Goal: Task Accomplishment & Management: Use online tool/utility

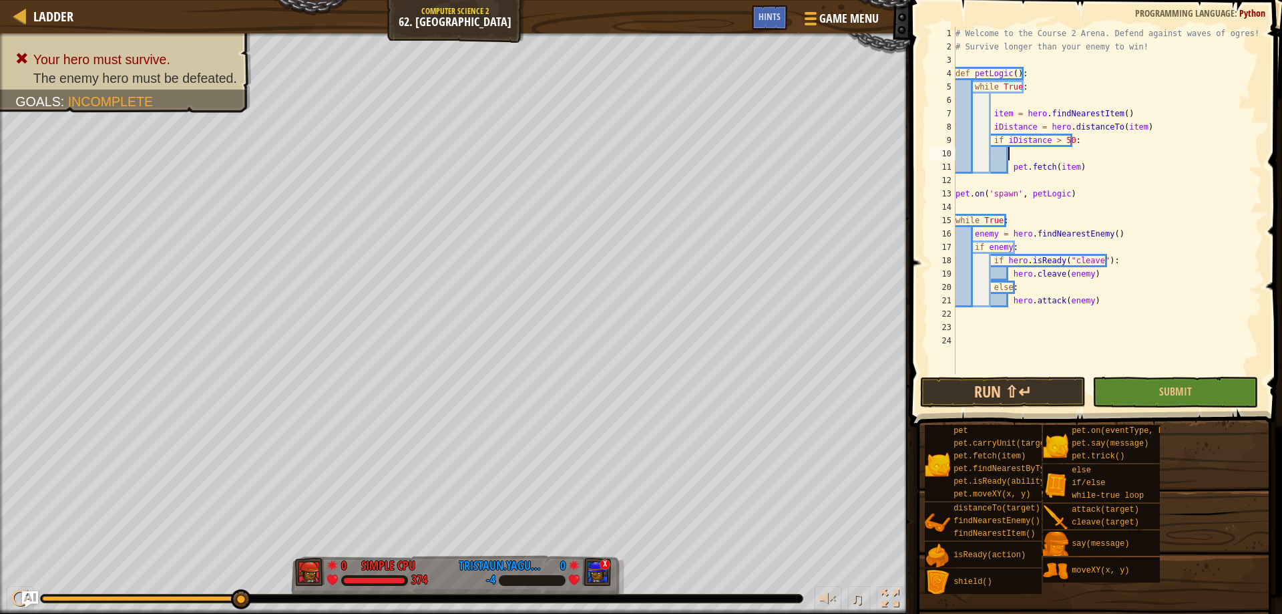
scroll to position [6, 2]
click at [981, 389] on button "Run ⇧↵" at bounding box center [1003, 392] width 166 height 31
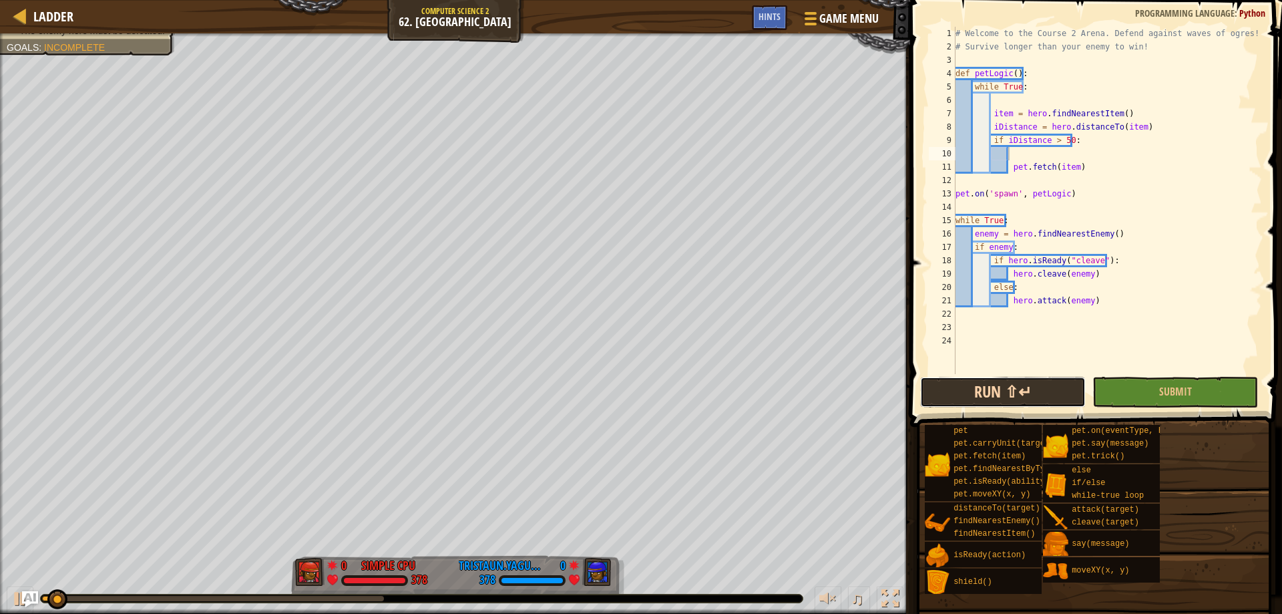
drag, startPoint x: 991, startPoint y: 381, endPoint x: 995, endPoint y: 387, distance: 7.2
click at [991, 383] on button "Run ⇧↵" at bounding box center [1003, 392] width 166 height 31
click at [1045, 128] on div "# Welcome to the Course 2 Arena. Defend against waves of ogres! # Survive longe…" at bounding box center [1107, 214] width 309 height 374
type textarea "iDistance = pet.distanceTo(item)"
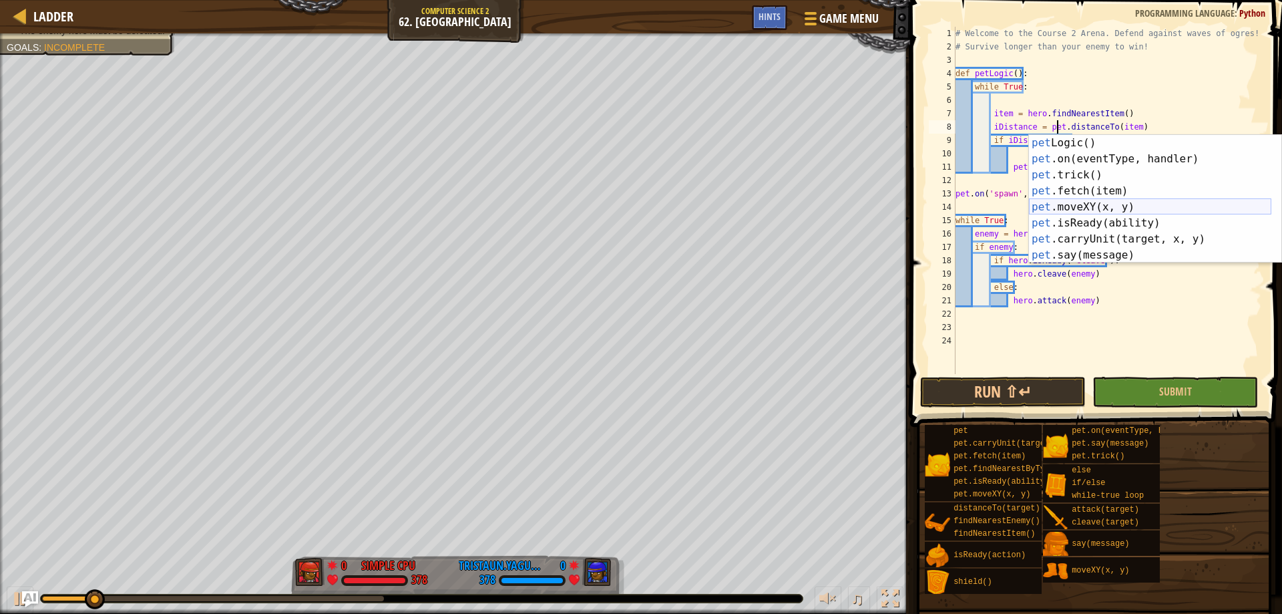
scroll to position [16, 0]
click at [1117, 63] on div "# Welcome to the Course 2 Arena. Defend against waves of ogres! # Survive longe…" at bounding box center [1107, 214] width 309 height 374
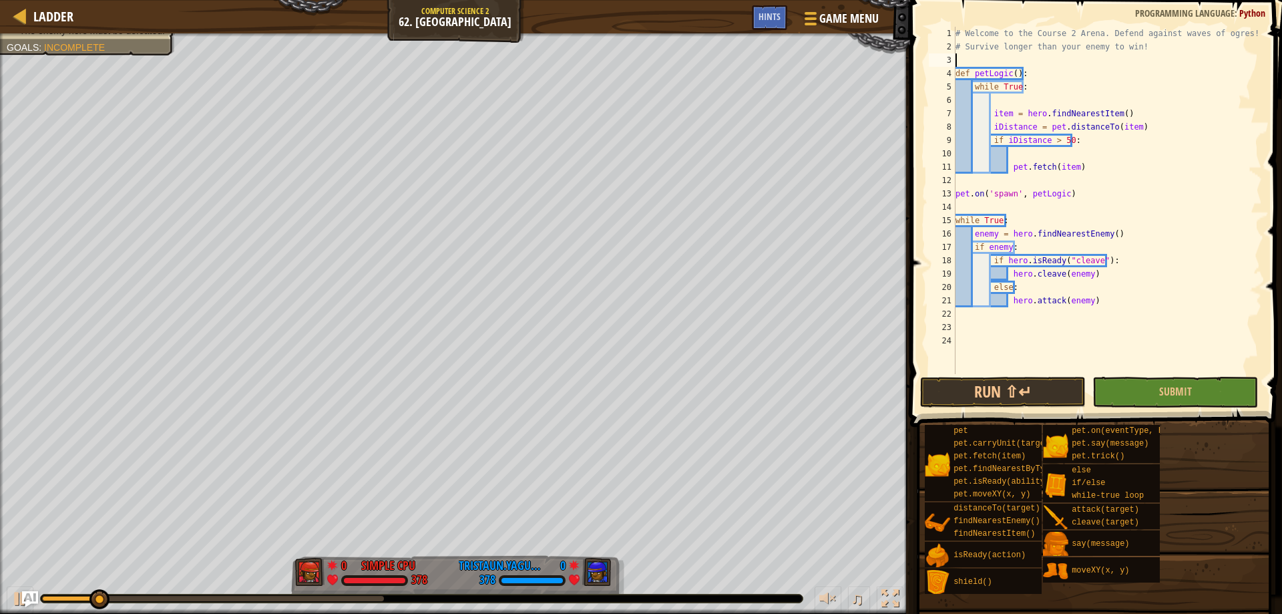
scroll to position [6, 0]
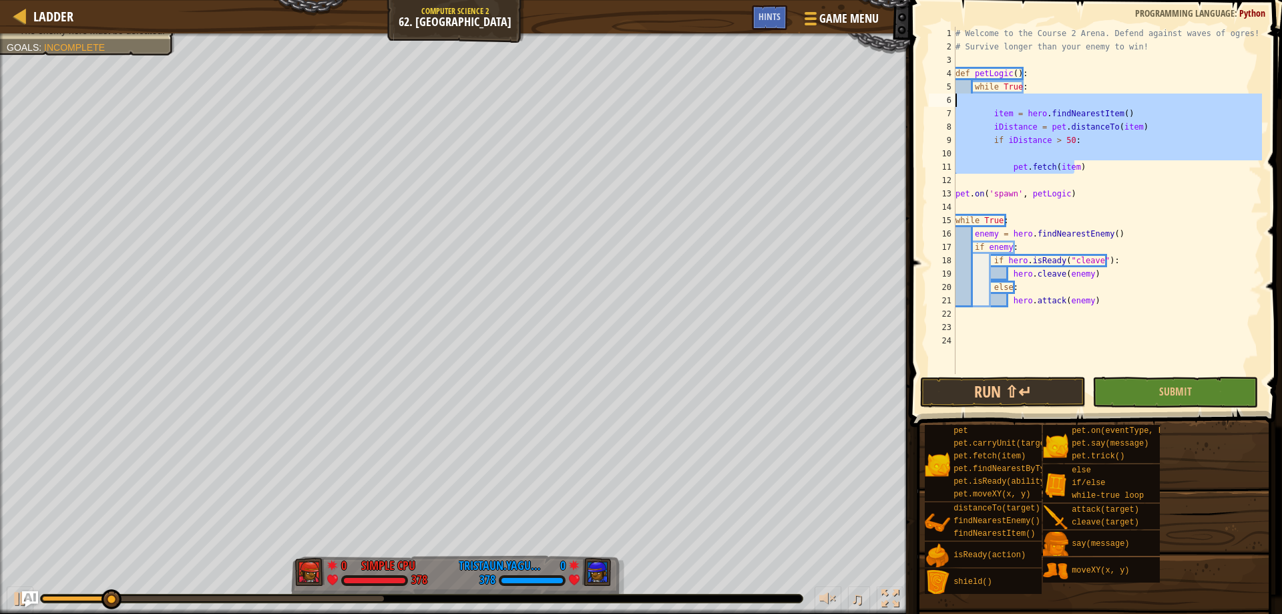
drag, startPoint x: 1069, startPoint y: 158, endPoint x: 937, endPoint y: 104, distance: 142.6
click at [937, 104] on div "1 2 3 4 5 6 7 8 9 10 11 12 13 14 15 16 17 18 19 20 21 22 23 24 # Welcome to the…" at bounding box center [1094, 200] width 336 height 347
type textarea "item = hero.findNearestItem()"
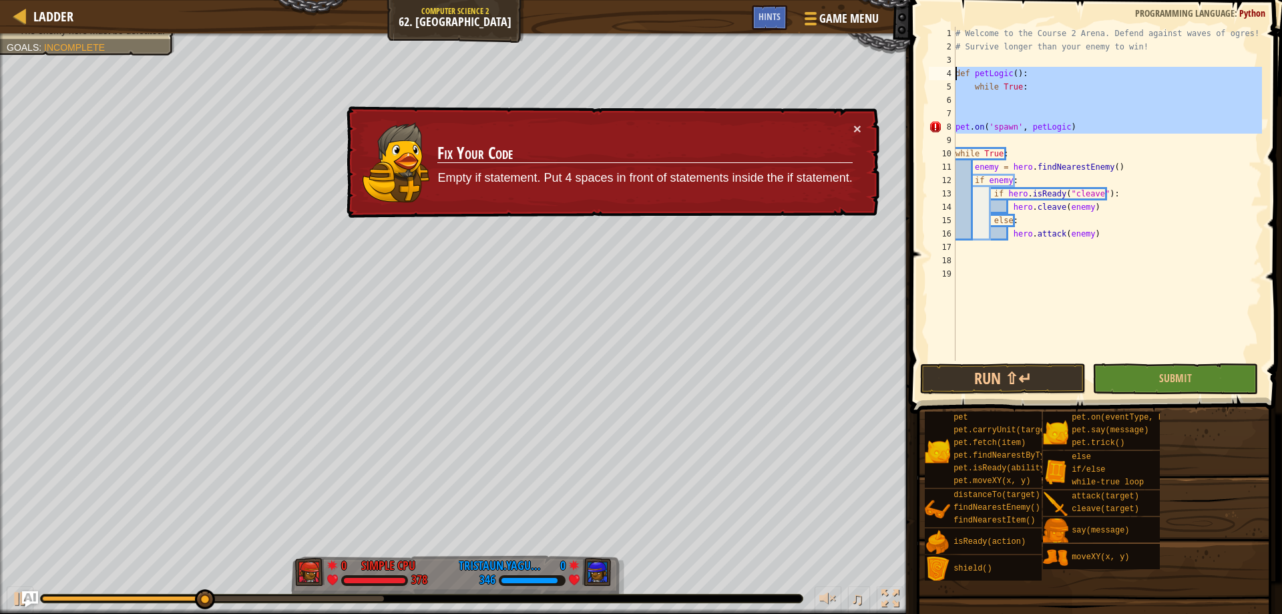
drag, startPoint x: 1070, startPoint y: 137, endPoint x: 926, endPoint y: 72, distance: 157.5
click at [926, 72] on div "1 2 3 4 5 6 7 8 9 10 11 12 13 14 15 16 17 18 19 # Welcome to the [GEOGRAPHIC_DA…" at bounding box center [1094, 194] width 336 height 334
type textarea "def petLogic(): while True:"
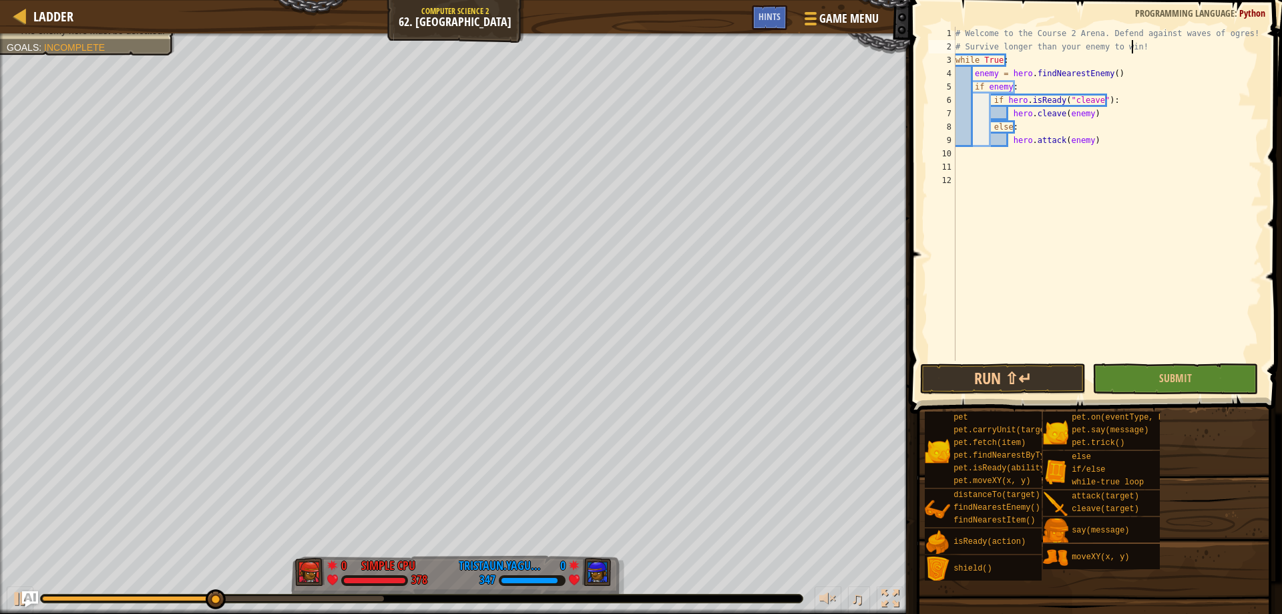
click at [1149, 85] on div "# Welcome to the Course 2 Arena. Defend against waves of ogres! # Survive longe…" at bounding box center [1107, 207] width 309 height 361
click at [1137, 127] on div "# Welcome to the Course 2 Arena. Defend against waves of ogres! # Survive longe…" at bounding box center [1107, 207] width 309 height 361
click at [1136, 142] on div "# Welcome to the Course 2 Arena. Defend against waves of ogres! # Survive longe…" at bounding box center [1107, 207] width 309 height 361
type textarea "hero.attack(enemy)"
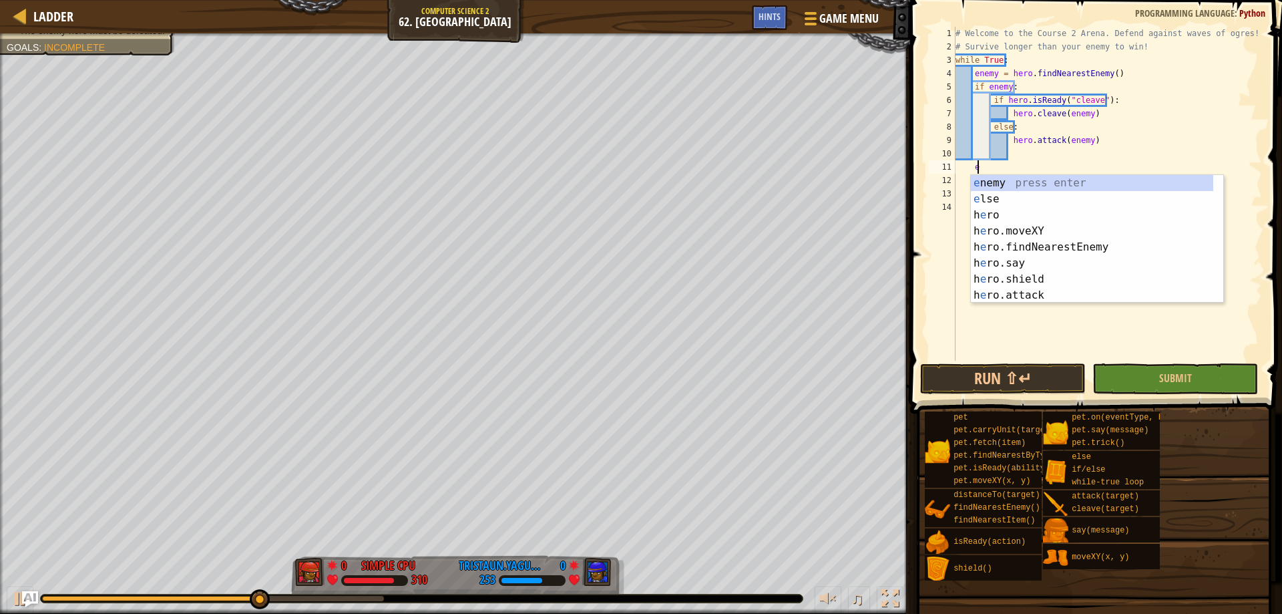
scroll to position [0, 0]
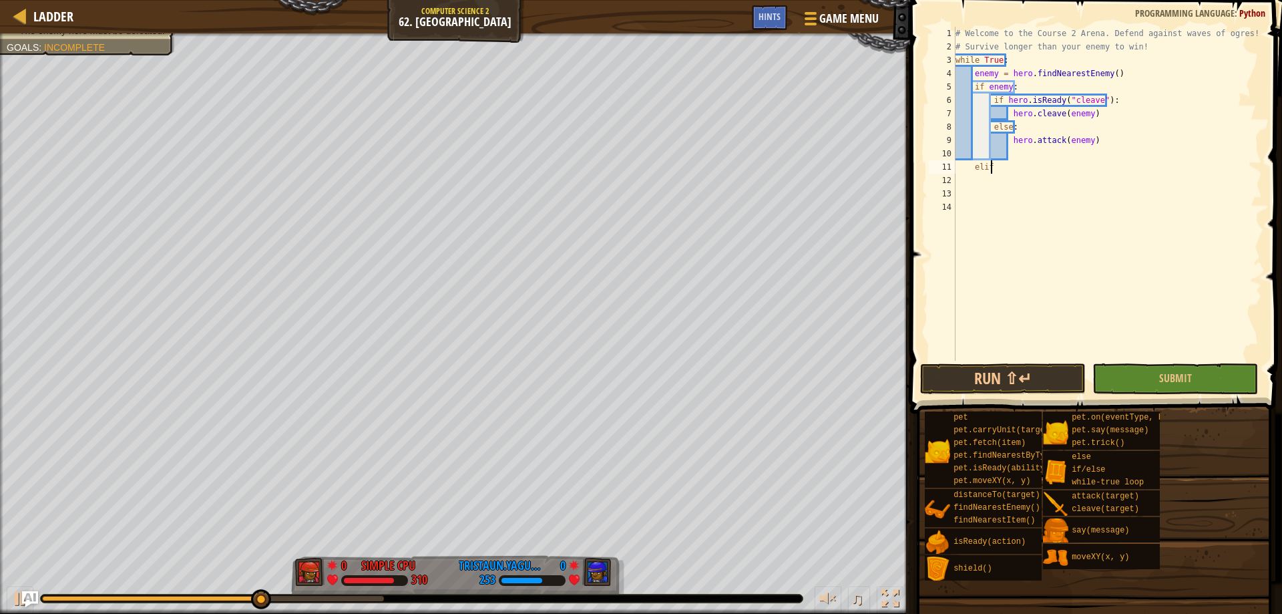
type textarea "elif:"
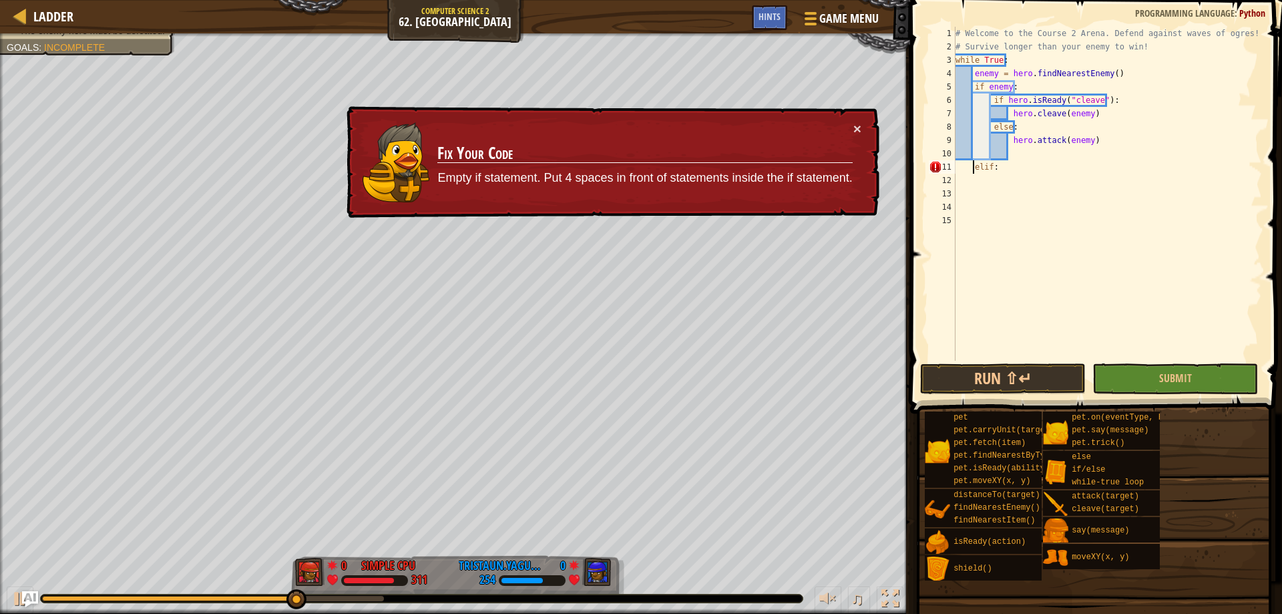
click at [974, 166] on div "# Welcome to the Course 2 Arena. Defend against waves of ogres! # Survive longe…" at bounding box center [1107, 207] width 309 height 361
type textarea "elif:"
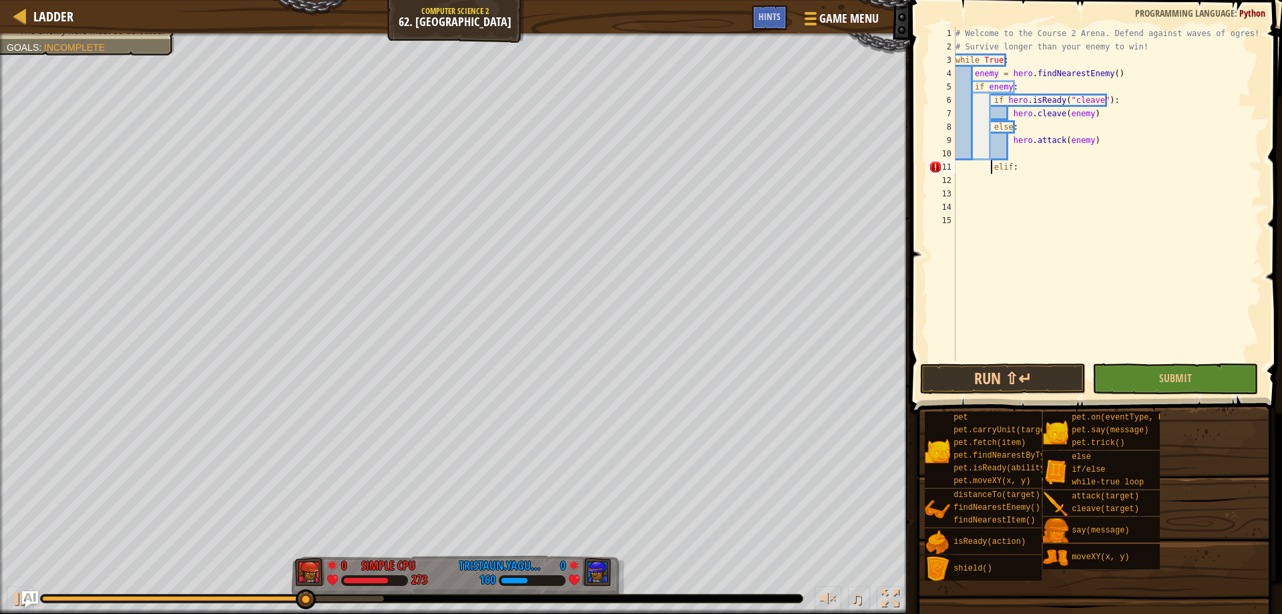
click at [1031, 167] on div "# Welcome to the Course 2 Arena. Defend against waves of ogres! # Survive longe…" at bounding box center [1107, 207] width 309 height 361
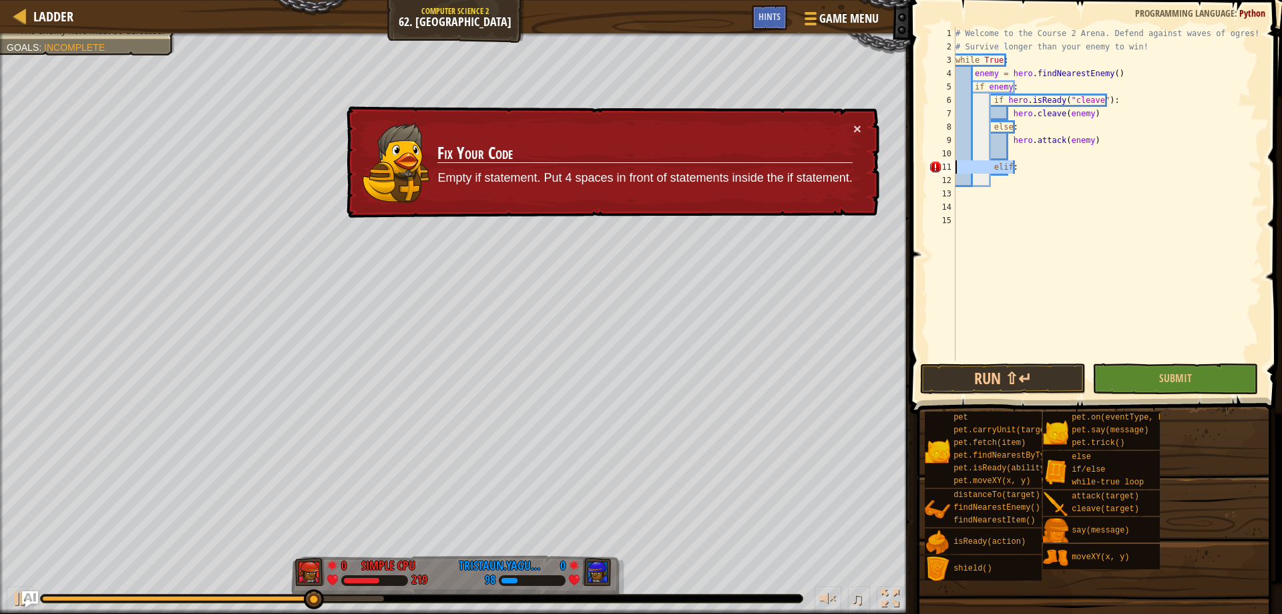
click at [899, 173] on div "Ladder Computer Science 2 62. Power Peak Game Menu Done Hints 1 ההההההההההההההה…" at bounding box center [641, 307] width 1282 height 614
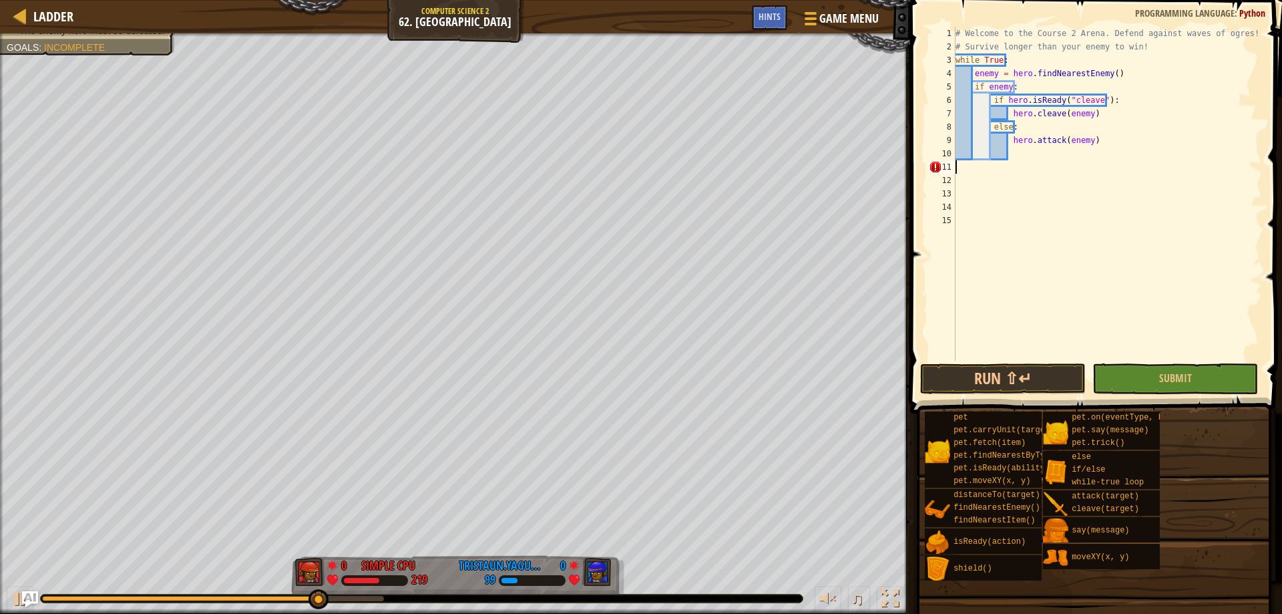
scroll to position [6, 0]
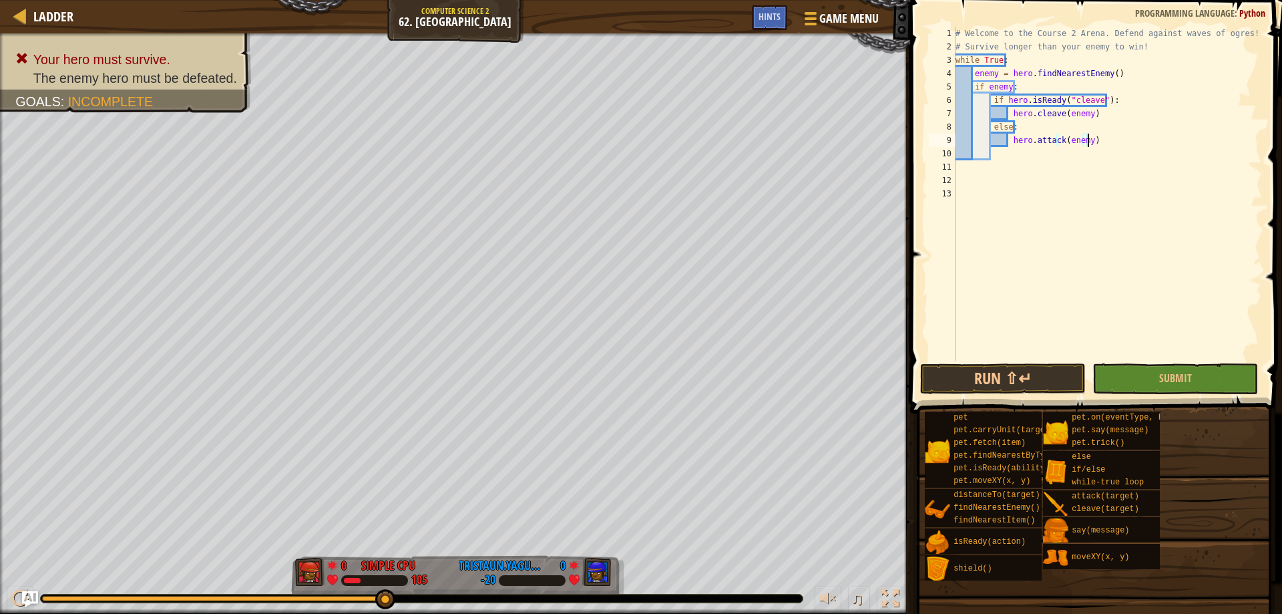
click at [1127, 73] on div "# Welcome to the Course 2 Arena. Defend against waves of ogres! # Survive longe…" at bounding box center [1107, 207] width 309 height 361
type textarea "enemy = hero.findNearestEnemy()"
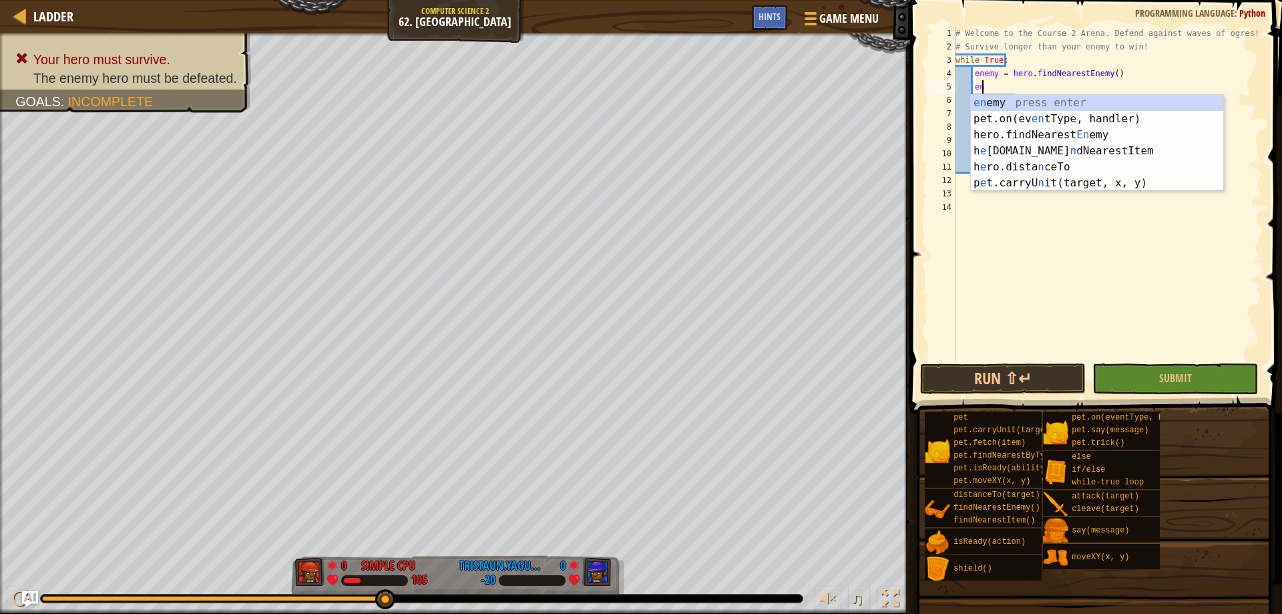
type textarea "e"
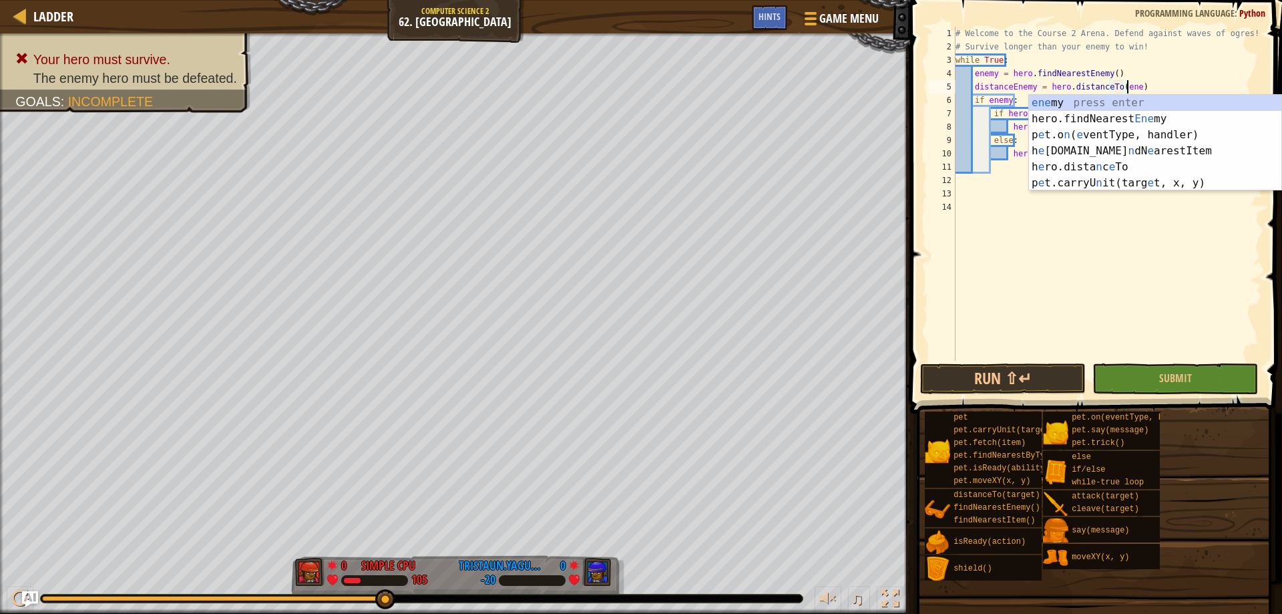
scroll to position [6, 15]
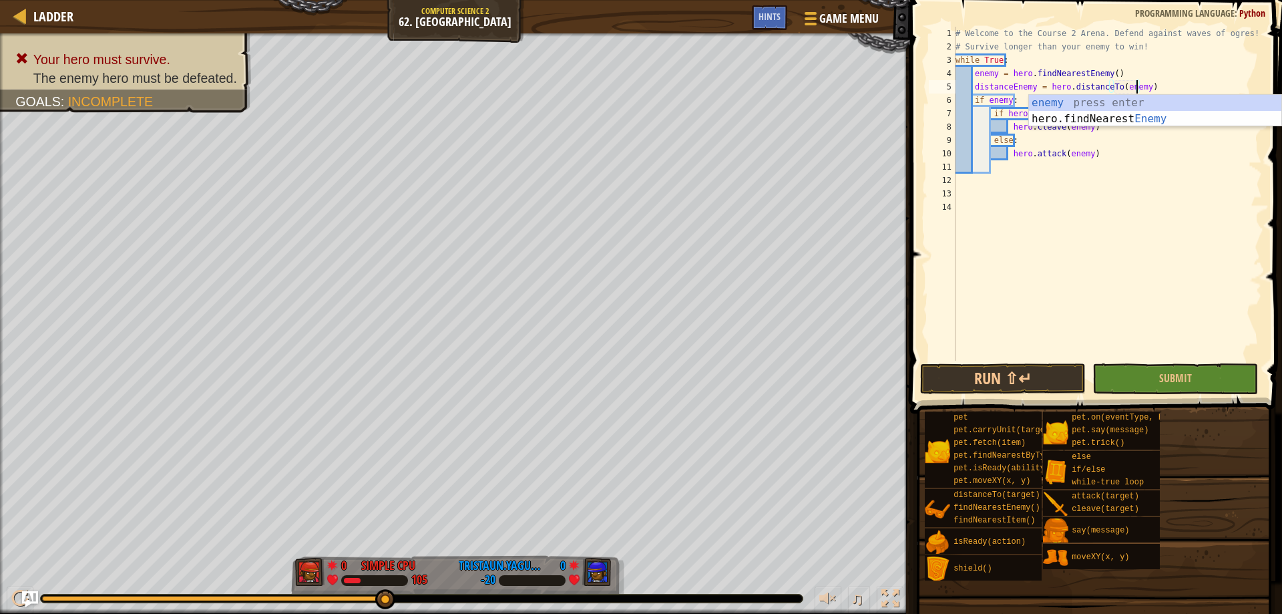
click at [1126, 74] on div "# Welcome to the Course 2 Arena. Defend against waves of ogres! # Survive longe…" at bounding box center [1107, 207] width 309 height 361
click at [1085, 97] on div "# Welcome to the Course 2 Arena. Defend against waves of ogres! # Survive longe…" at bounding box center [1107, 207] width 309 height 361
click at [1104, 159] on div "# Welcome to the Course 2 Arena. Defend against waves of ogres! # Survive longe…" at bounding box center [1107, 207] width 309 height 361
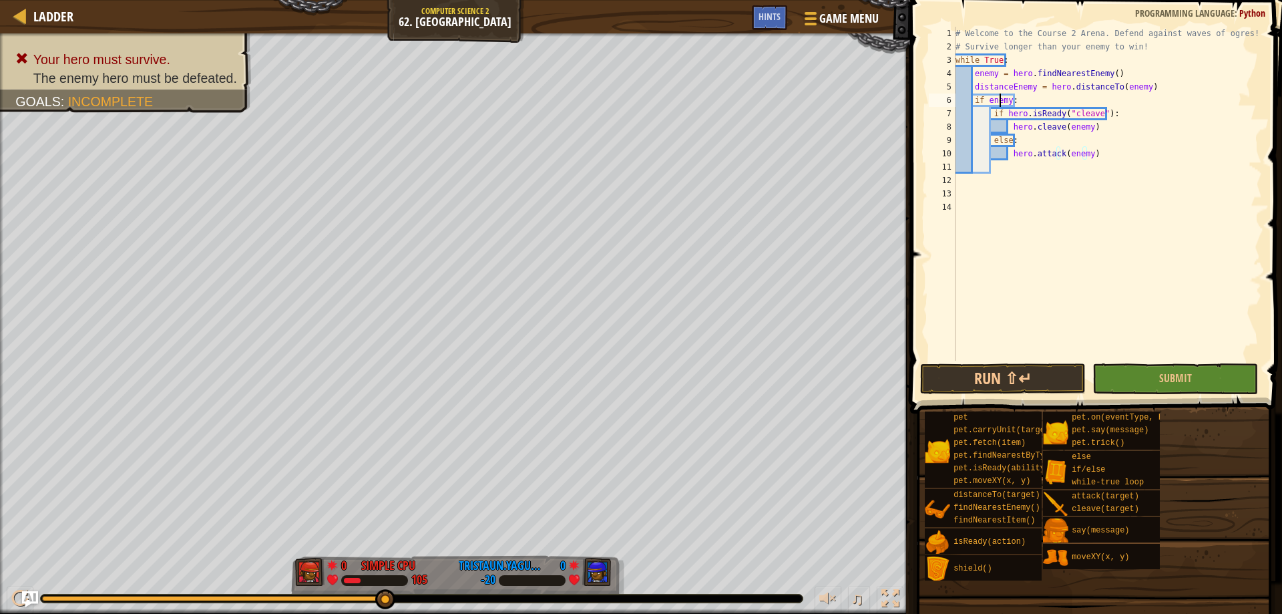
click at [998, 97] on div "# Welcome to the Course 2 Arena. Defend against waves of ogres! # Survive longe…" at bounding box center [1107, 207] width 309 height 361
click at [1022, 373] on button "Run ⇧↵" at bounding box center [1003, 378] width 166 height 31
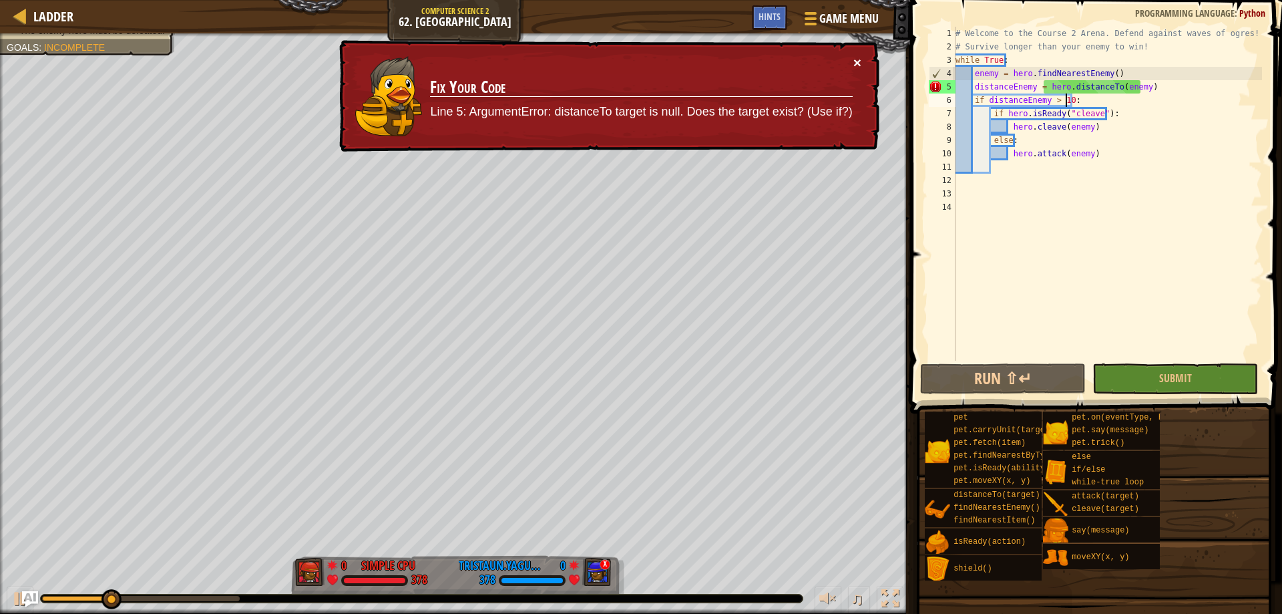
click at [859, 59] on button "×" at bounding box center [857, 62] width 8 height 14
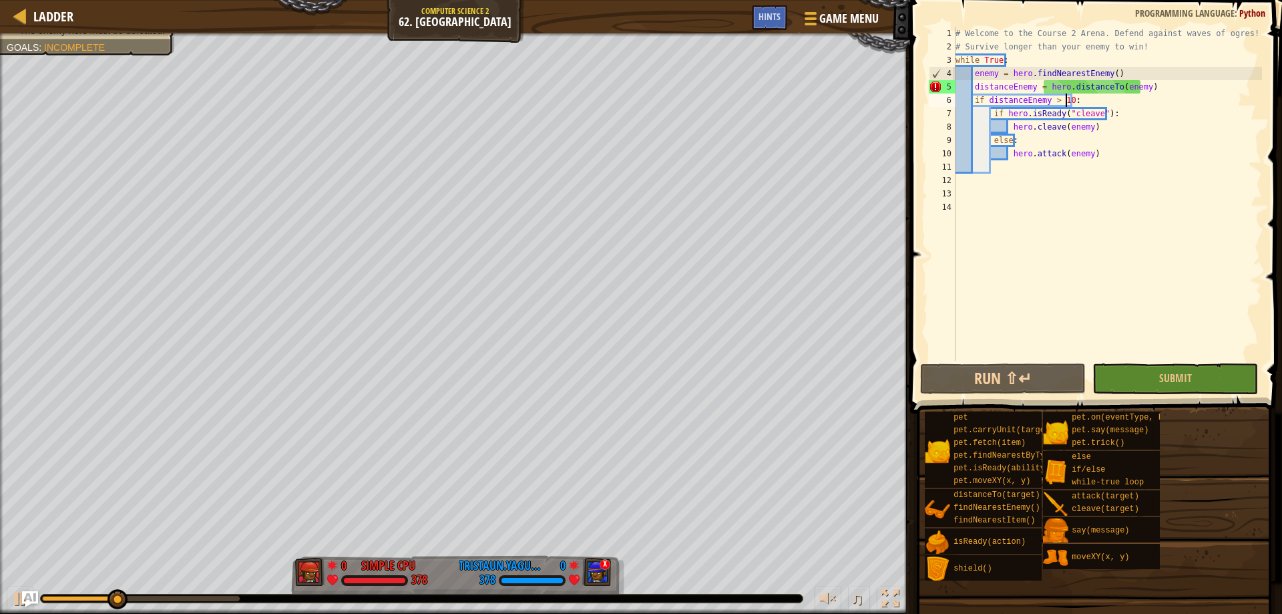
click at [1056, 57] on div "# Welcome to the Course 2 Arena. Defend against waves of ogres! # Survive longe…" at bounding box center [1107, 207] width 309 height 361
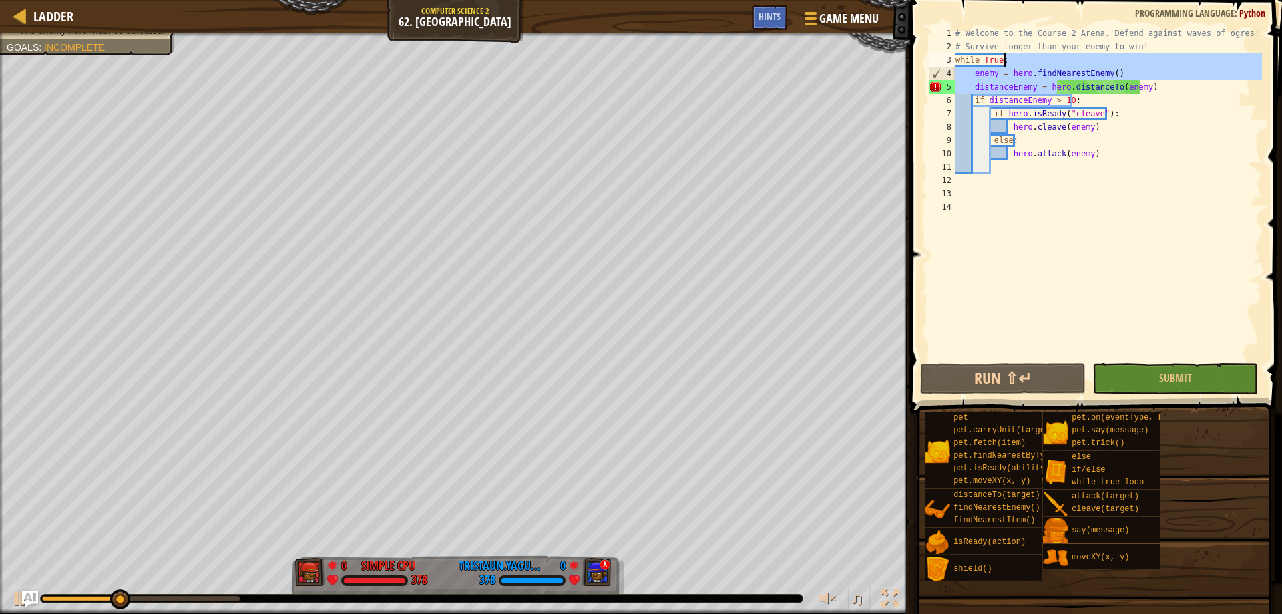
click at [1080, 87] on div "# Welcome to the Course 2 Arena. Defend against waves of ogres! # Survive longe…" at bounding box center [1107, 207] width 309 height 361
type textarea "distanceEnemy = hero.distanceTo(enemy)"
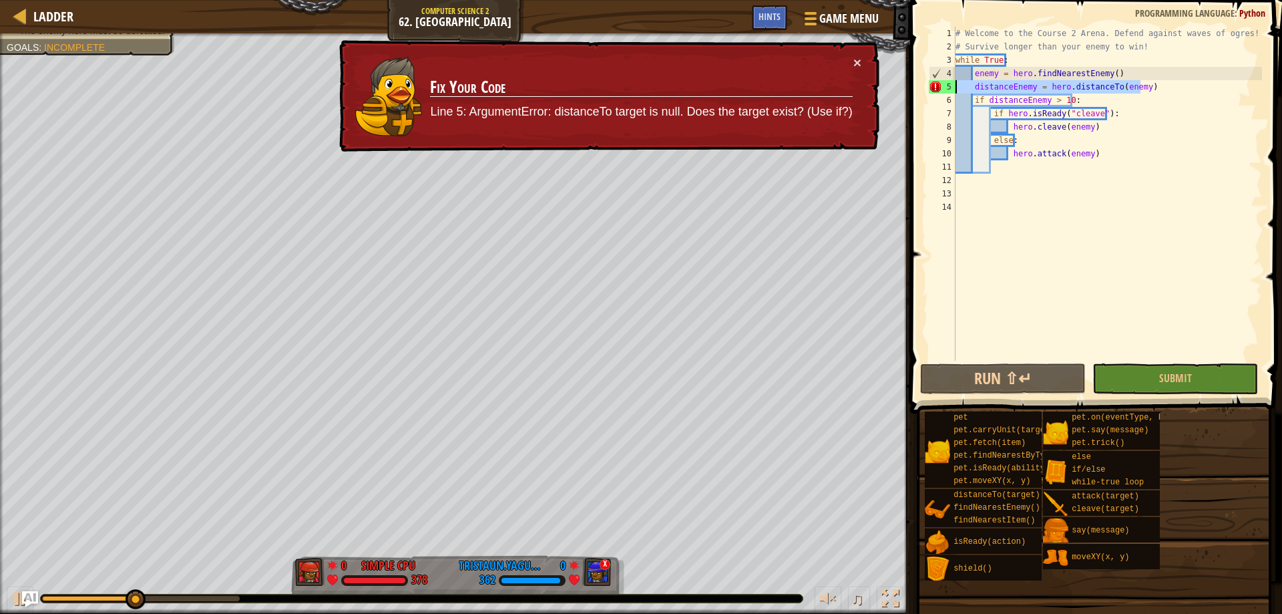
drag, startPoint x: 1174, startPoint y: 88, endPoint x: 945, endPoint y: 85, distance: 229.0
click at [945, 85] on div "distanceEnemy = hero.distanceTo(enemy) 1 2 3 4 5 6 7 8 9 10 11 12 13 14 # Welco…" at bounding box center [1094, 194] width 336 height 334
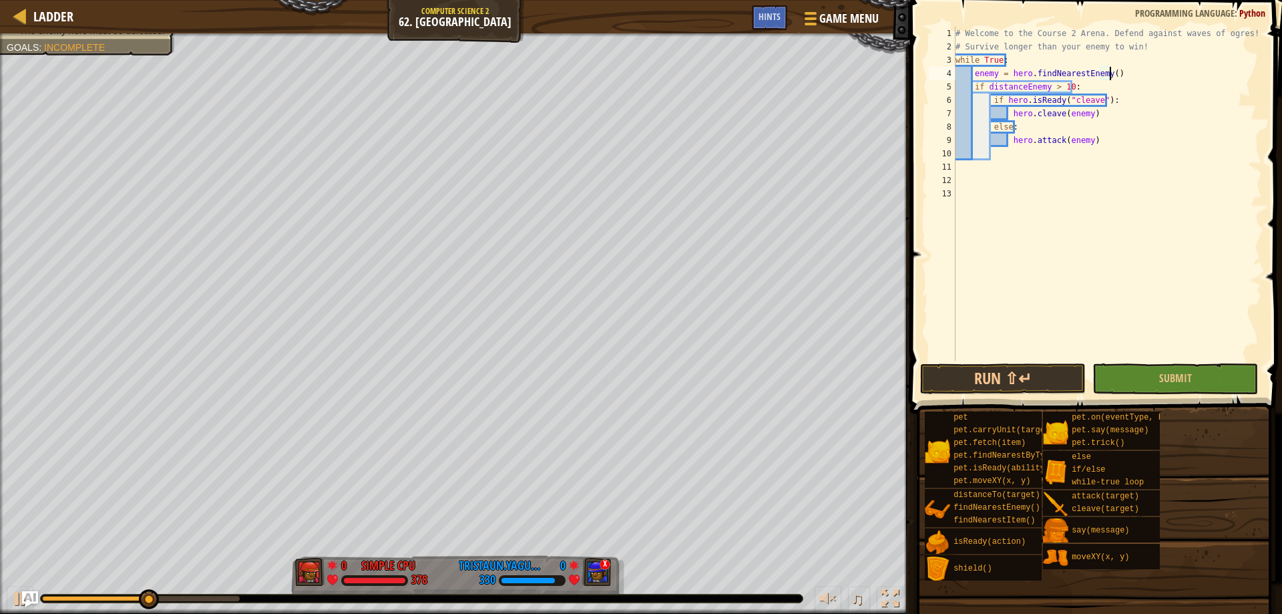
click at [1033, 89] on div "# Welcome to the Course 2 Arena. Defend against waves of ogres! # Survive longe…" at bounding box center [1107, 207] width 309 height 361
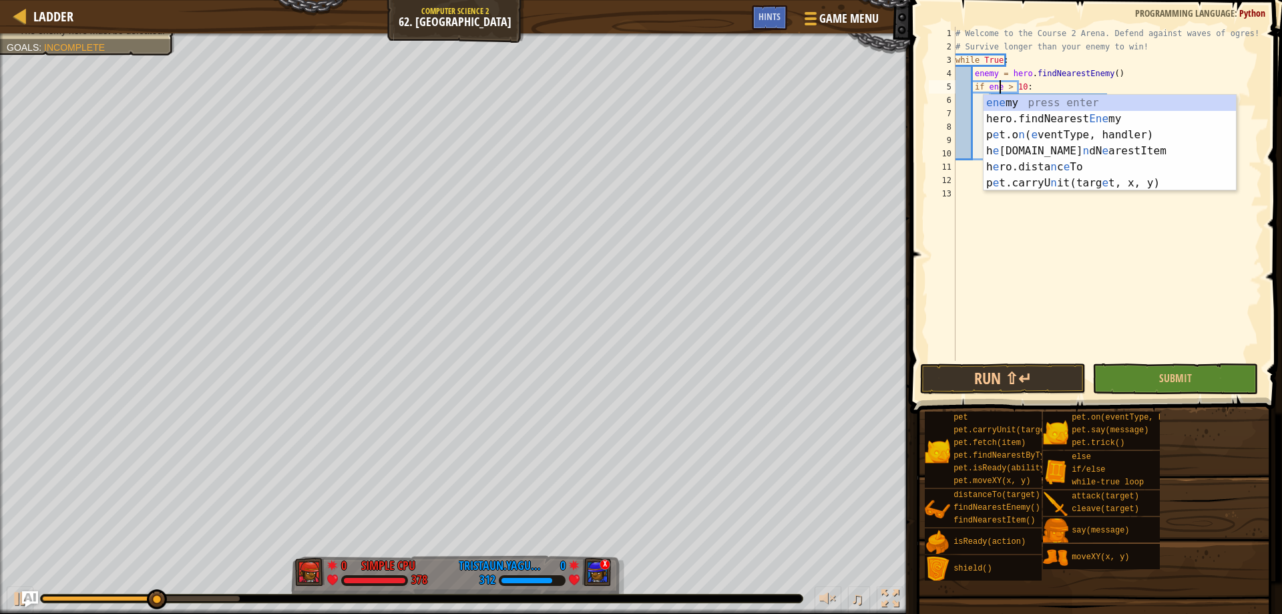
scroll to position [6, 5]
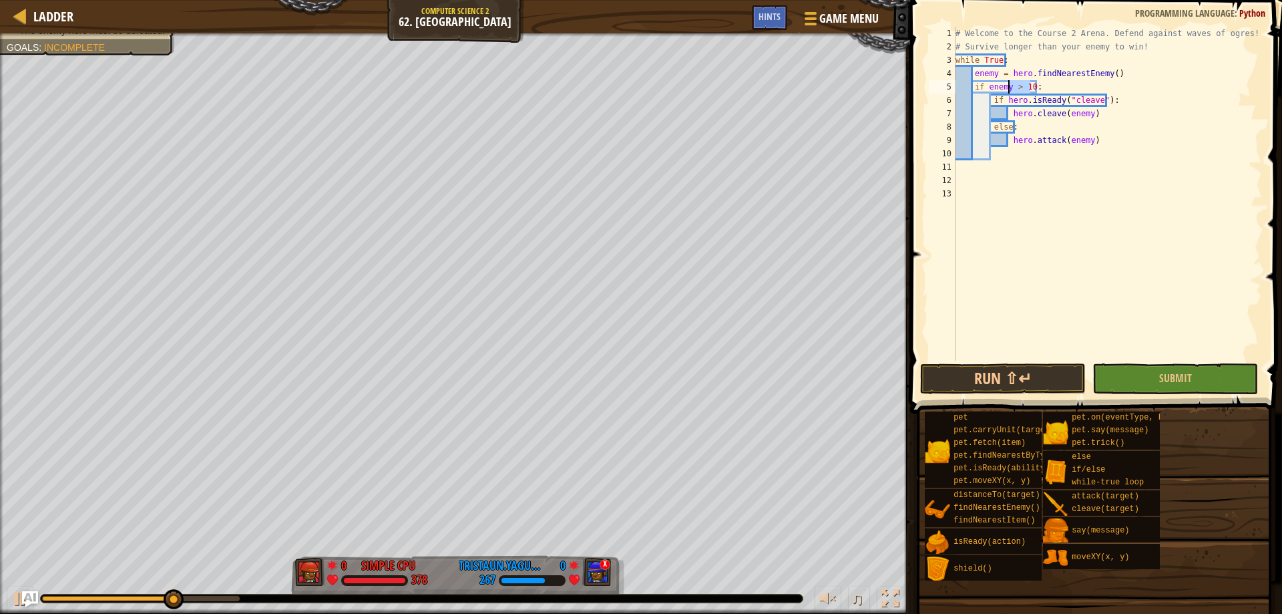
drag, startPoint x: 1031, startPoint y: 85, endPoint x: 1007, endPoint y: 83, distance: 24.1
click at [1007, 83] on div "# Welcome to the Course 2 Arena. Defend against waves of ogres! # Survive longe…" at bounding box center [1107, 207] width 309 height 361
drag, startPoint x: 931, startPoint y: 140, endPoint x: 934, endPoint y: 134, distance: 6.9
click at [931, 140] on div "9" at bounding box center [942, 140] width 27 height 13
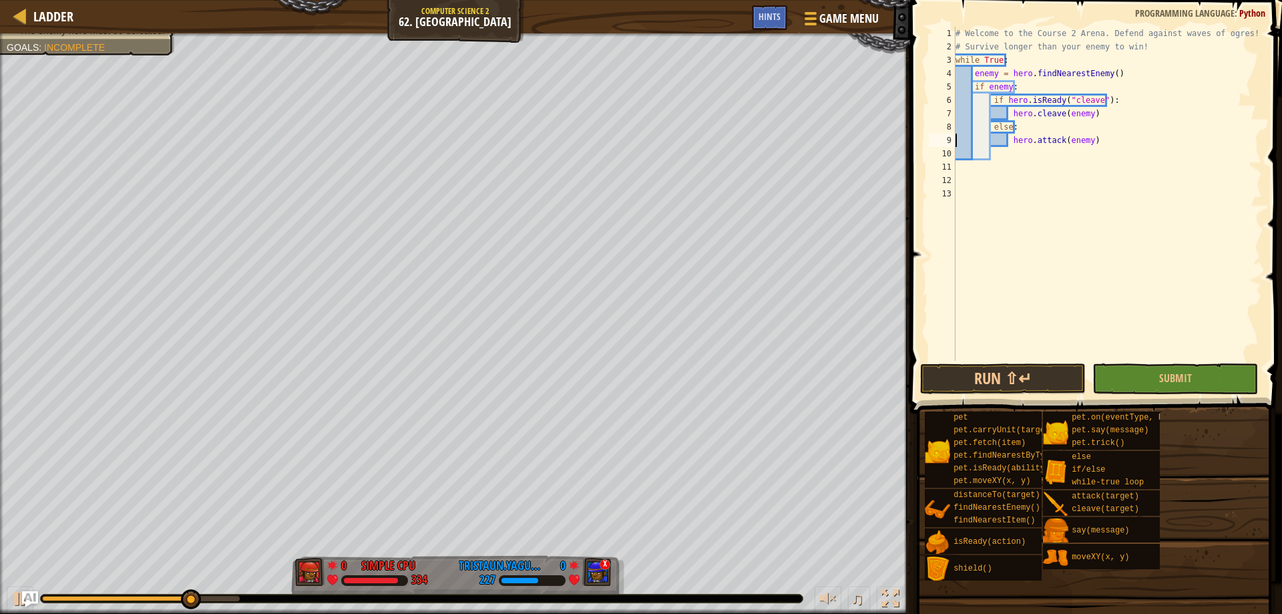
click at [1018, 89] on div "# Welcome to the Course 2 Arena. Defend against waves of ogres! # Survive longe…" at bounding box center [1107, 207] width 309 height 361
type textarea "if enemy:"
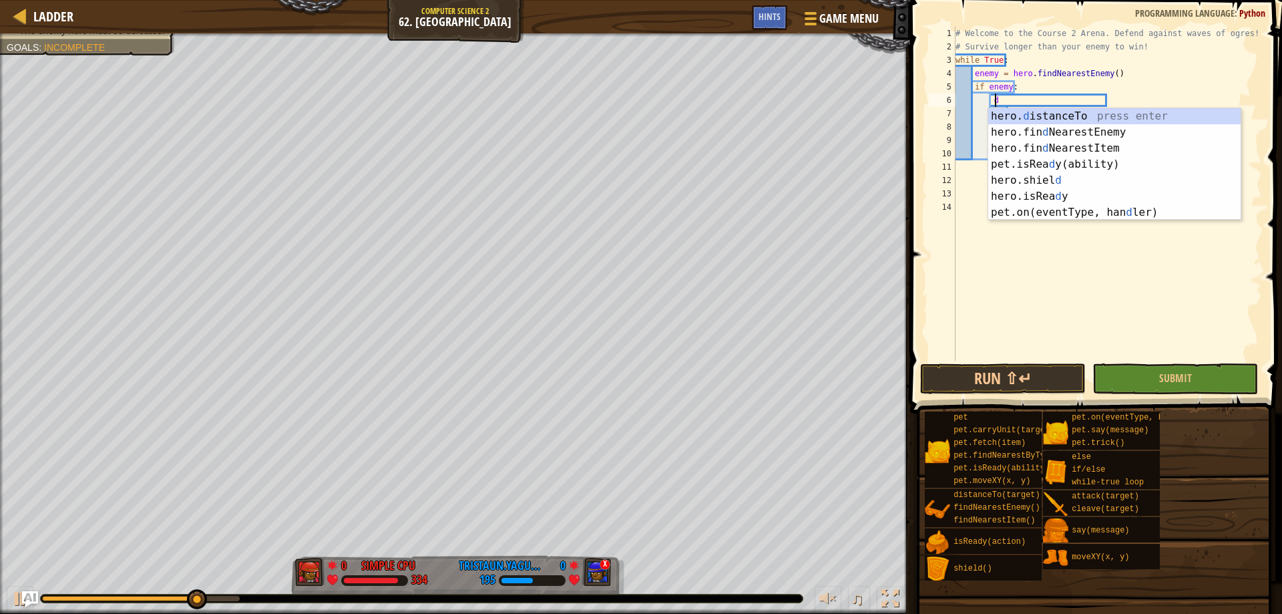
scroll to position [6, 3]
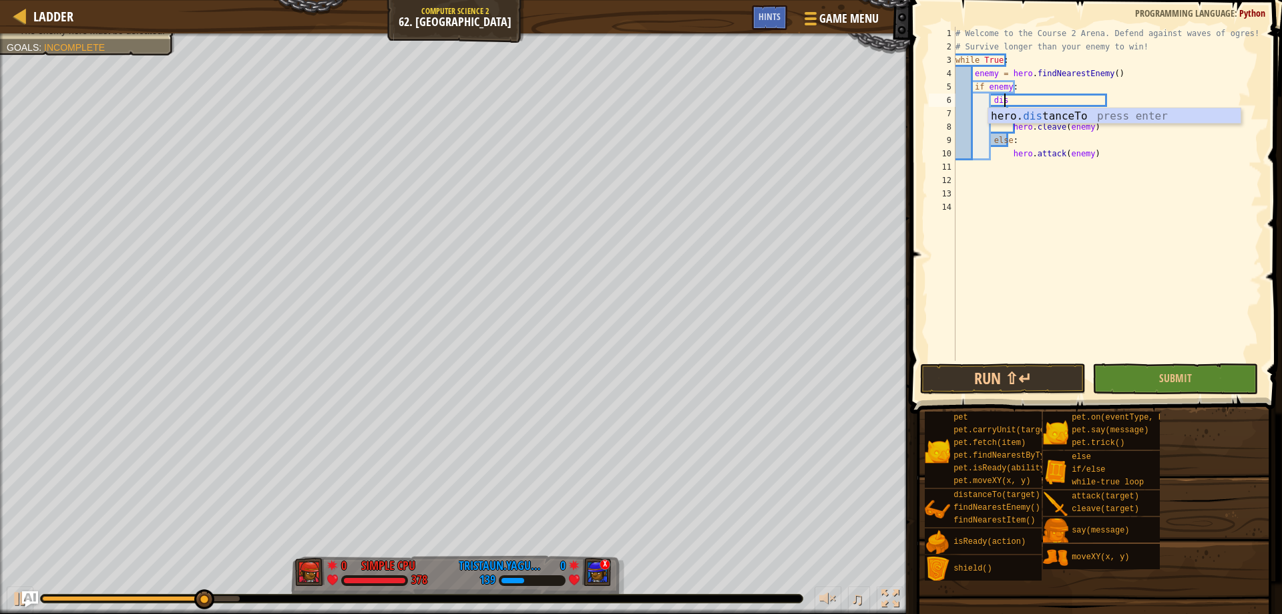
type textarea "d"
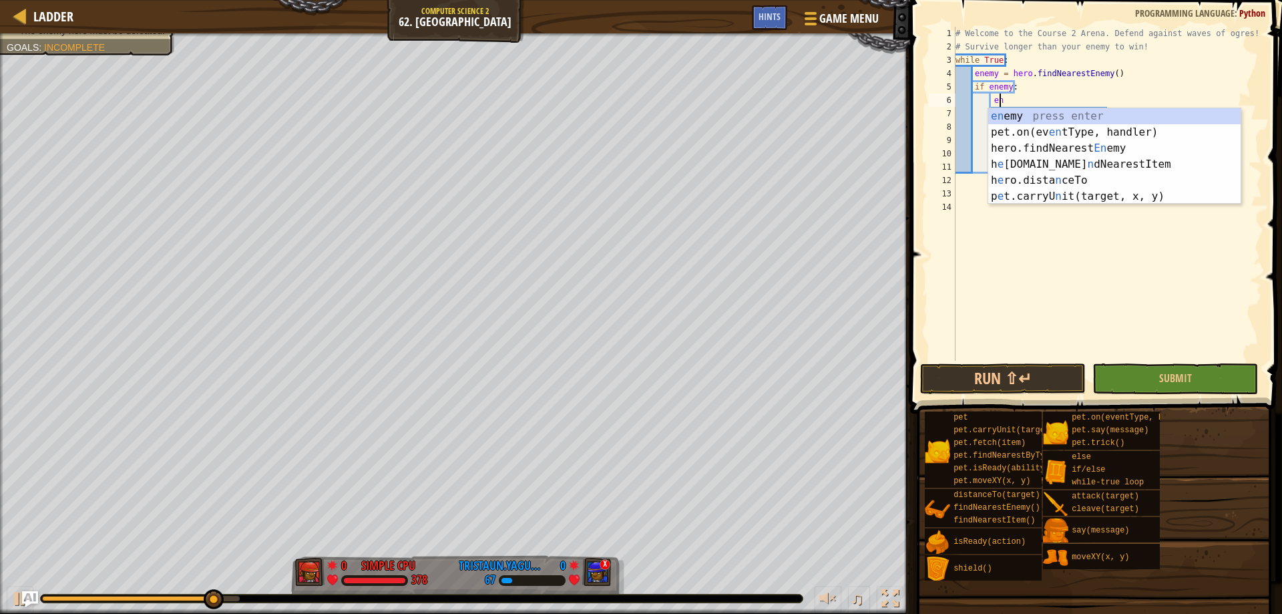
type textarea "e"
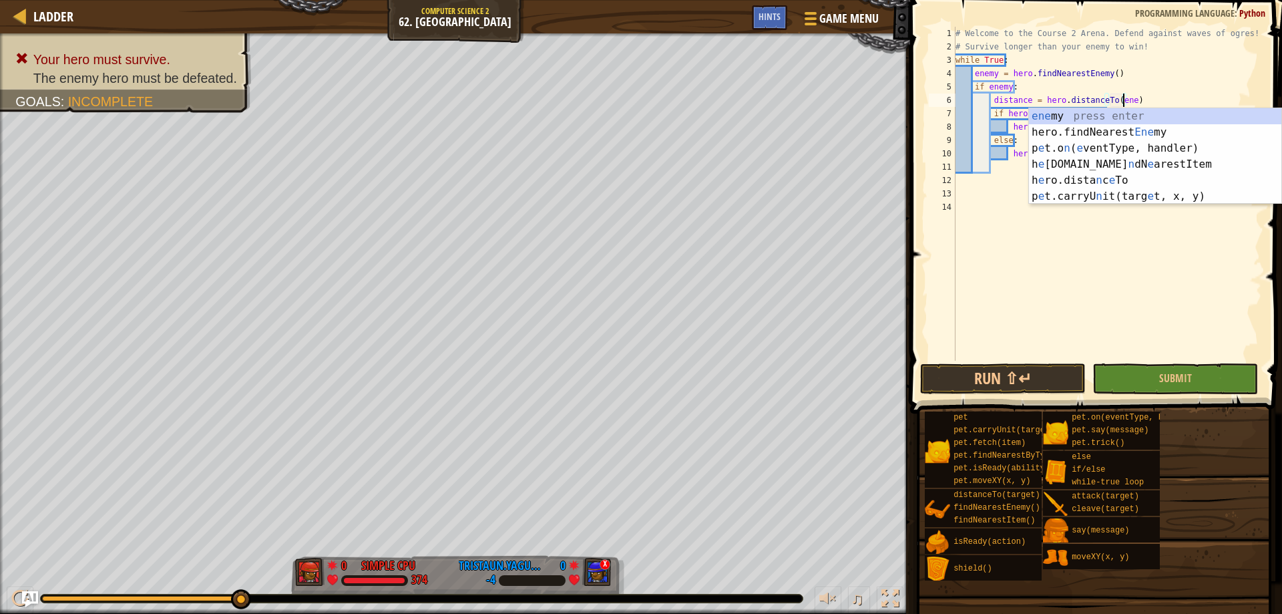
scroll to position [6, 15]
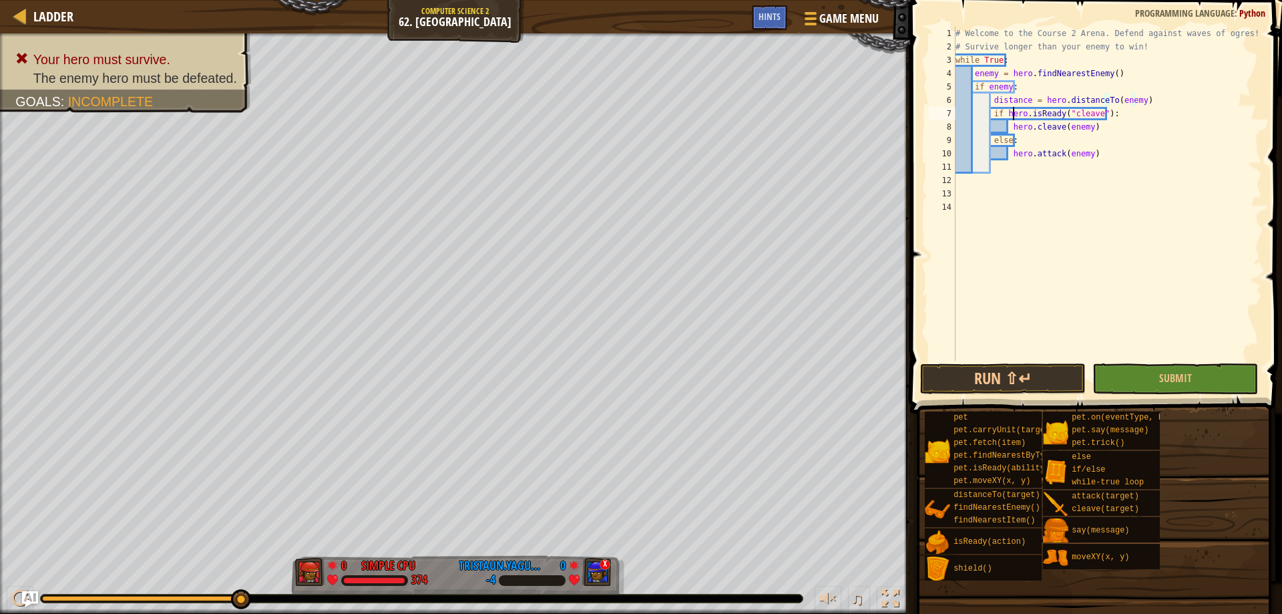
click at [1014, 113] on div "# Welcome to the Course 2 Arena. Defend against waves of ogres! # Survive longe…" at bounding box center [1107, 207] width 309 height 361
click at [989, 113] on div "# Welcome to the Course 2 Arena. Defend against waves of ogres! # Survive longe…" at bounding box center [1107, 207] width 309 height 361
click at [1144, 101] on div "# Welcome to the Course 2 Arena. Defend against waves of ogres! # Survive longe…" at bounding box center [1107, 207] width 309 height 361
type textarea "distance = hero.distanceTo(enemy)"
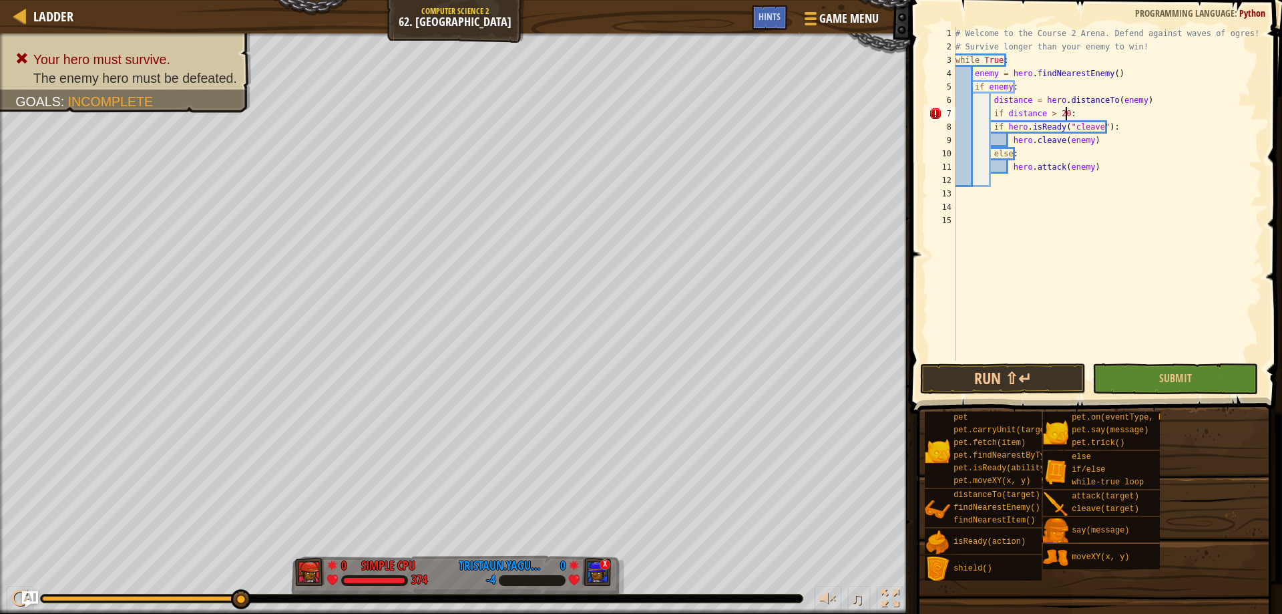
scroll to position [6, 9]
click at [988, 128] on div "# Welcome to the Course 2 Arena. Defend against waves of ogres! # Survive longe…" at bounding box center [1107, 207] width 309 height 361
click at [991, 123] on div "# Welcome to the Course 2 Arena. Defend against waves of ogres! # Survive longe…" at bounding box center [1107, 207] width 309 height 361
click at [1006, 138] on div "# Welcome to the Course 2 Arena. Defend against waves of ogres! # Survive longe…" at bounding box center [1107, 207] width 309 height 361
click at [1007, 137] on div "# Welcome to the Course 2 Arena. Defend against waves of ogres! # Survive longe…" at bounding box center [1107, 207] width 309 height 361
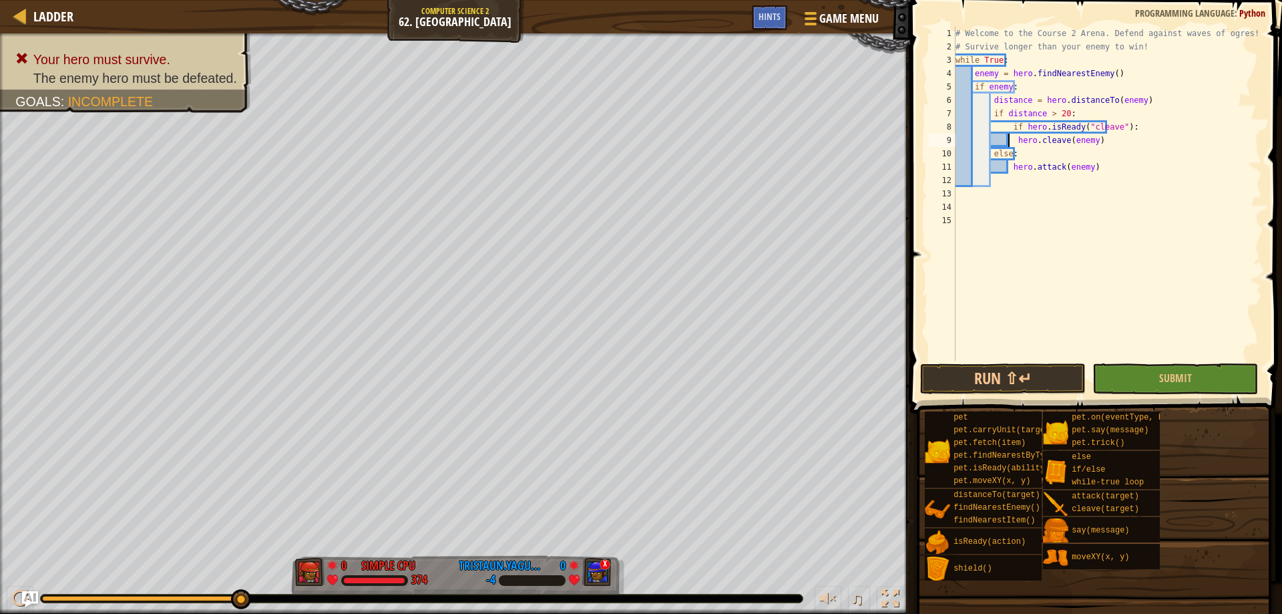
click at [1011, 136] on div "# Welcome to the Course 2 Arena. Defend against waves of ogres! # Survive longe…" at bounding box center [1107, 207] width 309 height 361
click at [1014, 138] on div "# Welcome to the Course 2 Arena. Defend against waves of ogres! # Survive longe…" at bounding box center [1107, 207] width 309 height 361
click at [979, 154] on div "# Welcome to the Course 2 Arena. Defend against waves of ogres! # Survive longe…" at bounding box center [1107, 207] width 309 height 361
click at [993, 155] on div "# Welcome to the Course 2 Arena. Defend against waves of ogres! # Survive longe…" at bounding box center [1107, 207] width 309 height 361
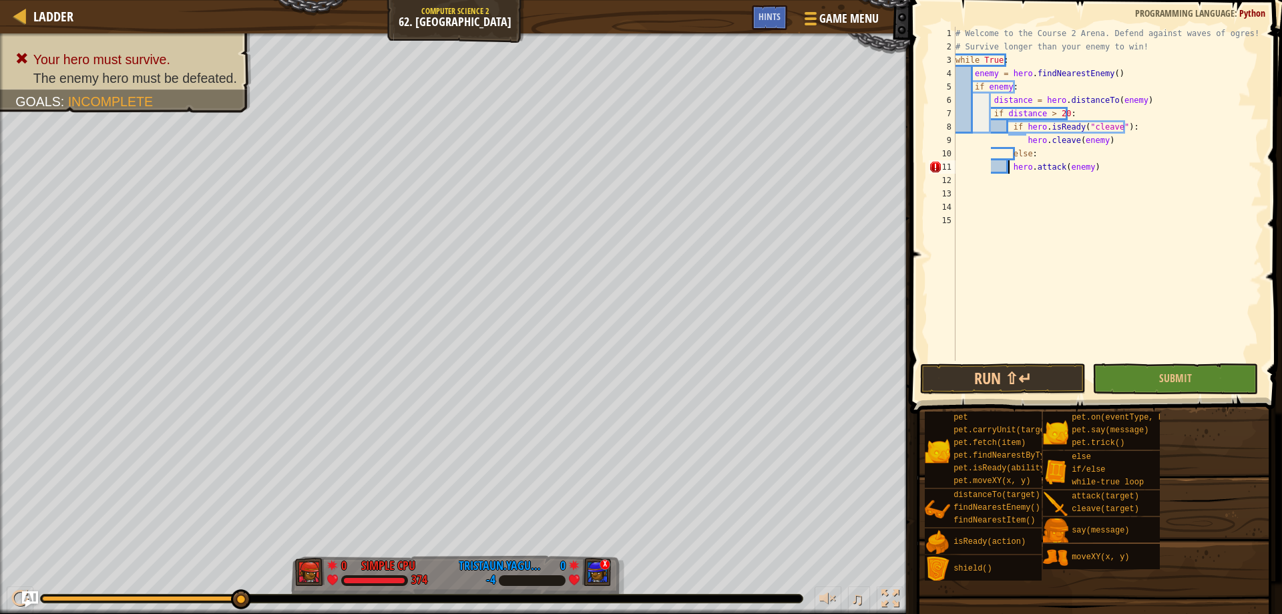
click at [1007, 163] on div "# Welcome to the Course 2 Arena. Defend against waves of ogres! # Survive longe…" at bounding box center [1107, 207] width 309 height 361
type textarea "hero.attack(enemy)"
click at [1004, 192] on div "# Welcome to the Course 2 Arena. Defend against waves of ogres! # Survive longe…" at bounding box center [1107, 207] width 309 height 361
click at [963, 147] on div "# Welcome to the Course 2 Arena. Defend against waves of ogres! # Survive longe…" at bounding box center [1107, 207] width 309 height 361
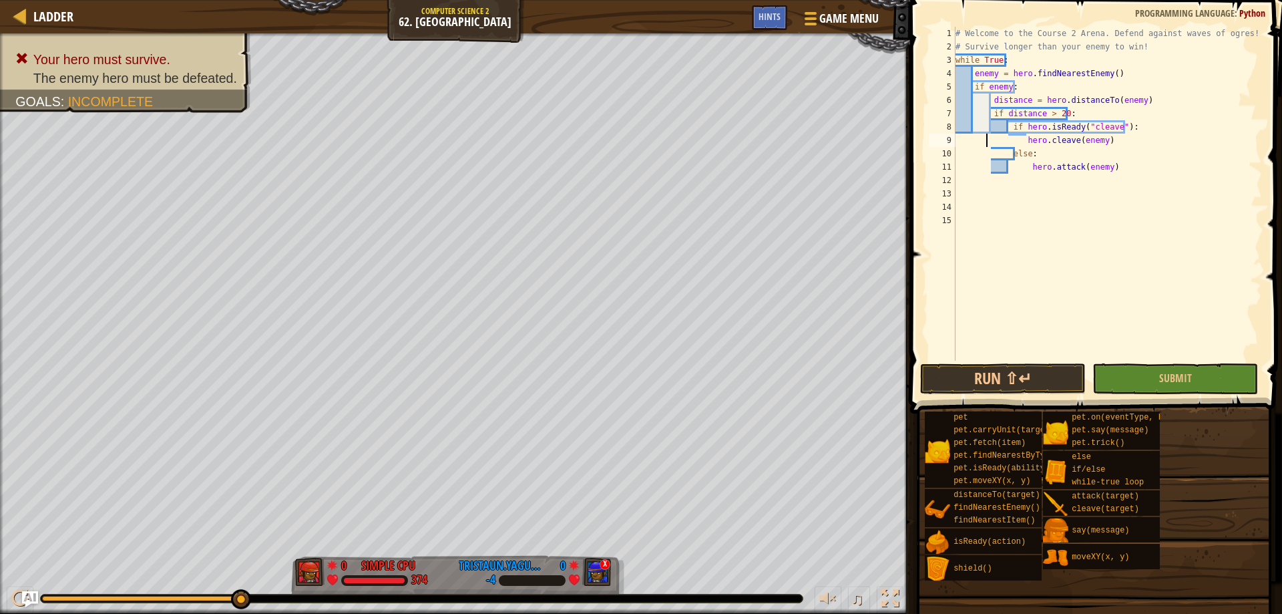
click at [987, 134] on div "# Welcome to the Course 2 Arena. Defend against waves of ogres! # Survive longe…" at bounding box center [1107, 207] width 309 height 361
click at [999, 136] on div "# Welcome to the Course 2 Arena. Defend against waves of ogres! # Survive longe…" at bounding box center [1107, 207] width 309 height 361
click at [1039, 373] on button "Run ⇧↵" at bounding box center [1003, 378] width 166 height 31
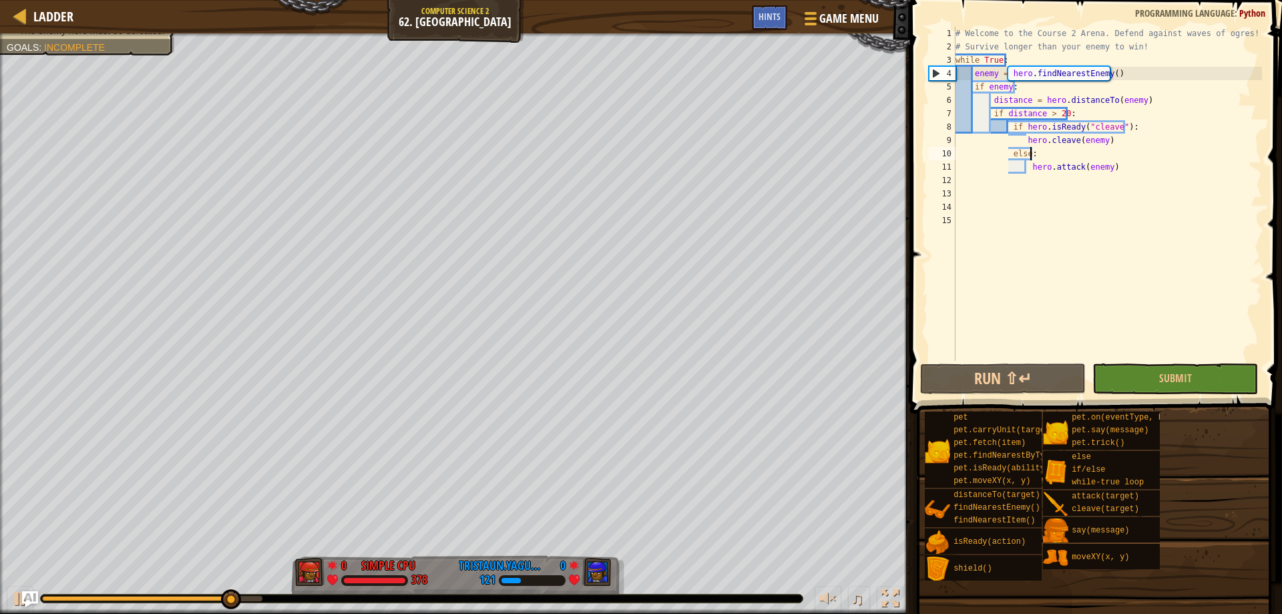
click at [1041, 155] on div "# Welcome to the Course 2 Arena. Defend against waves of ogres! # Survive longe…" at bounding box center [1107, 207] width 309 height 361
click at [1007, 149] on div "# Welcome to the Course 2 Arena. Defend against waves of ogres! # Survive longe…" at bounding box center [1107, 207] width 309 height 361
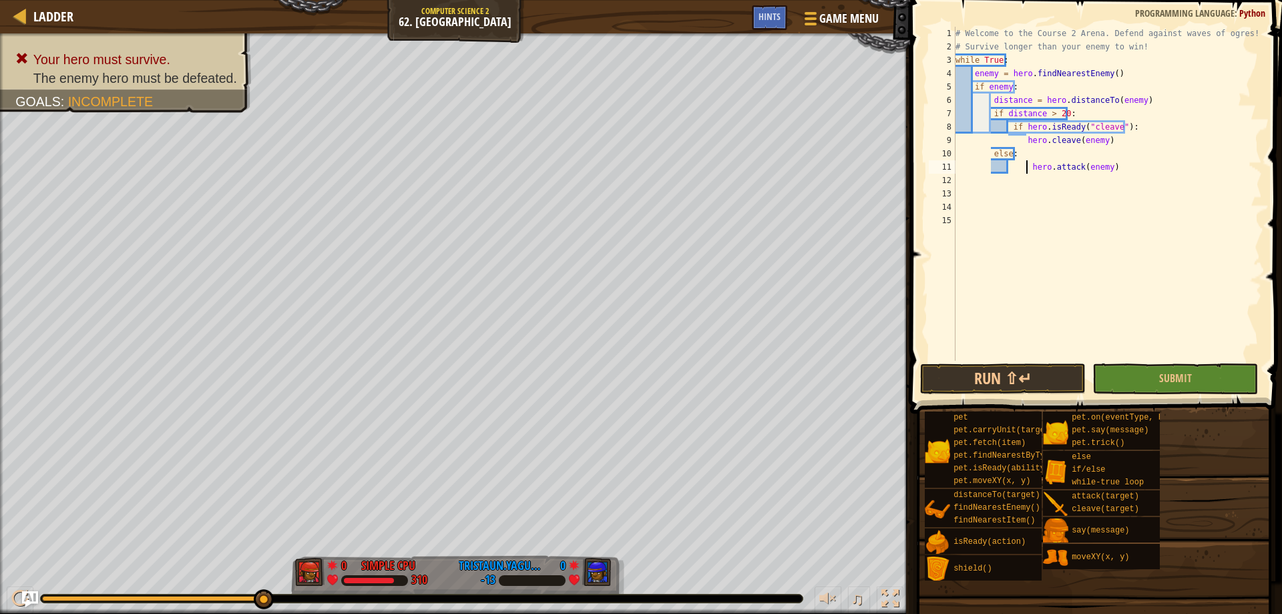
click at [1025, 165] on div "# Welcome to the Course 2 Arena. Defend against waves of ogres! # Survive longe…" at bounding box center [1107, 207] width 309 height 361
type textarea "hero.attack(enemy)"
click at [985, 373] on button "Run ⇧↵" at bounding box center [1003, 378] width 166 height 31
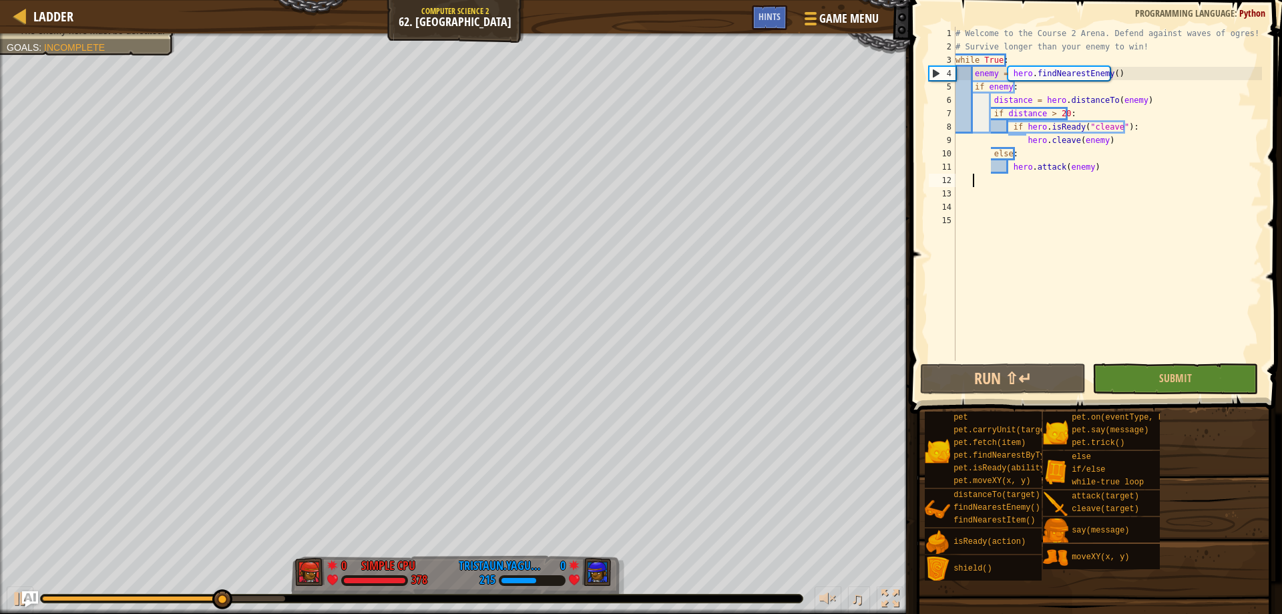
click at [971, 174] on div "# Welcome to the Course 2 Arena. Defend against waves of ogres! # Survive longe…" at bounding box center [1107, 207] width 309 height 361
click at [997, 183] on div "# Welcome to the Course 2 Arena. Defend against waves of ogres! # Survive longe…" at bounding box center [1107, 207] width 309 height 361
click at [973, 181] on div "# Welcome to the Course 2 Arena. Defend against waves of ogres! # Survive longe…" at bounding box center [1107, 207] width 309 height 361
type textarea "else:"
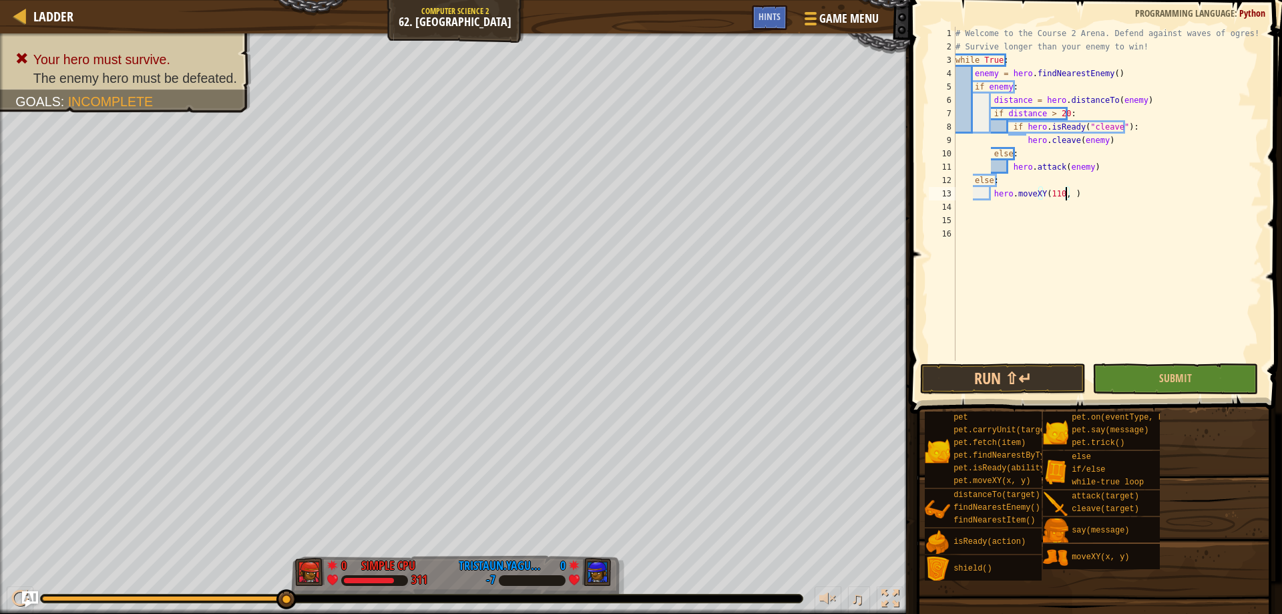
scroll to position [6, 9]
click at [1001, 181] on div "# Welcome to the Course 2 Arena. Defend against waves of ogres! # Survive longe…" at bounding box center [1107, 207] width 309 height 361
click at [1003, 182] on div "# Welcome to the Course 2 Arena. Defend against waves of ogres! # Survive longe…" at bounding box center [1107, 207] width 309 height 361
click at [1047, 198] on div "# Welcome to the Course 2 Arena. Defend against waves of ogres! # Survive longe…" at bounding box center [1107, 207] width 309 height 361
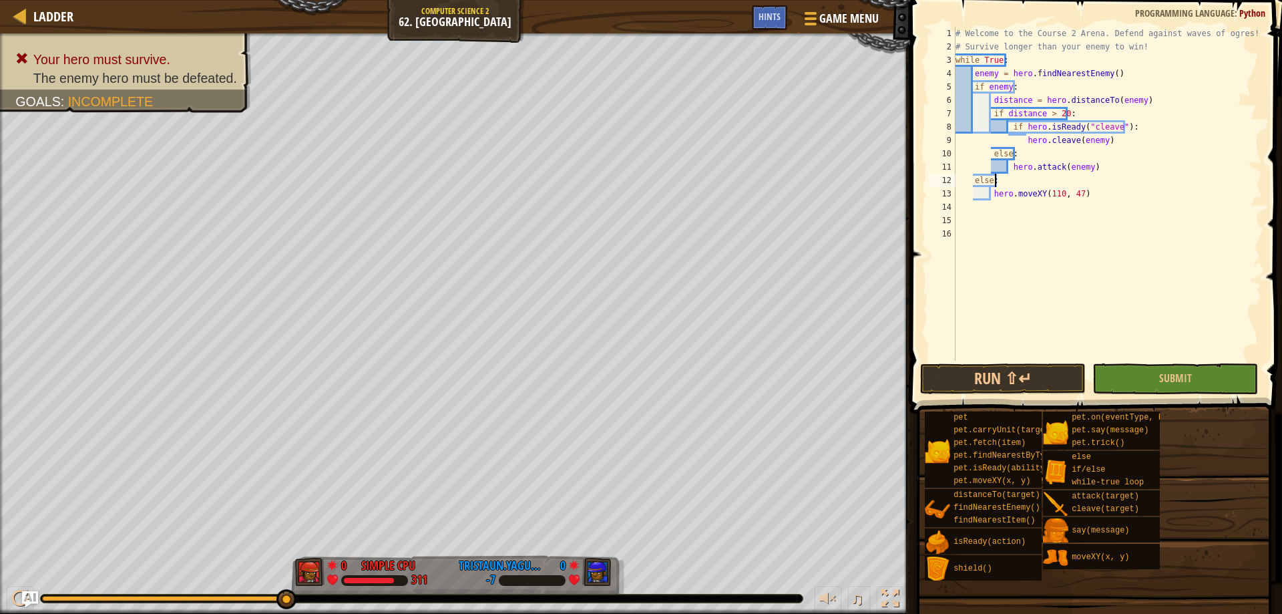
click at [1047, 198] on div "# Welcome to the Course 2 Arena. Defend against waves of ogres! # Survive longe…" at bounding box center [1107, 207] width 309 height 361
click at [1070, 199] on div "# Welcome to the Course 2 Arena. Defend against waves of ogres! # Survive longe…" at bounding box center [1107, 207] width 309 height 361
click at [1039, 379] on button "Run ⇧↵" at bounding box center [1003, 378] width 166 height 31
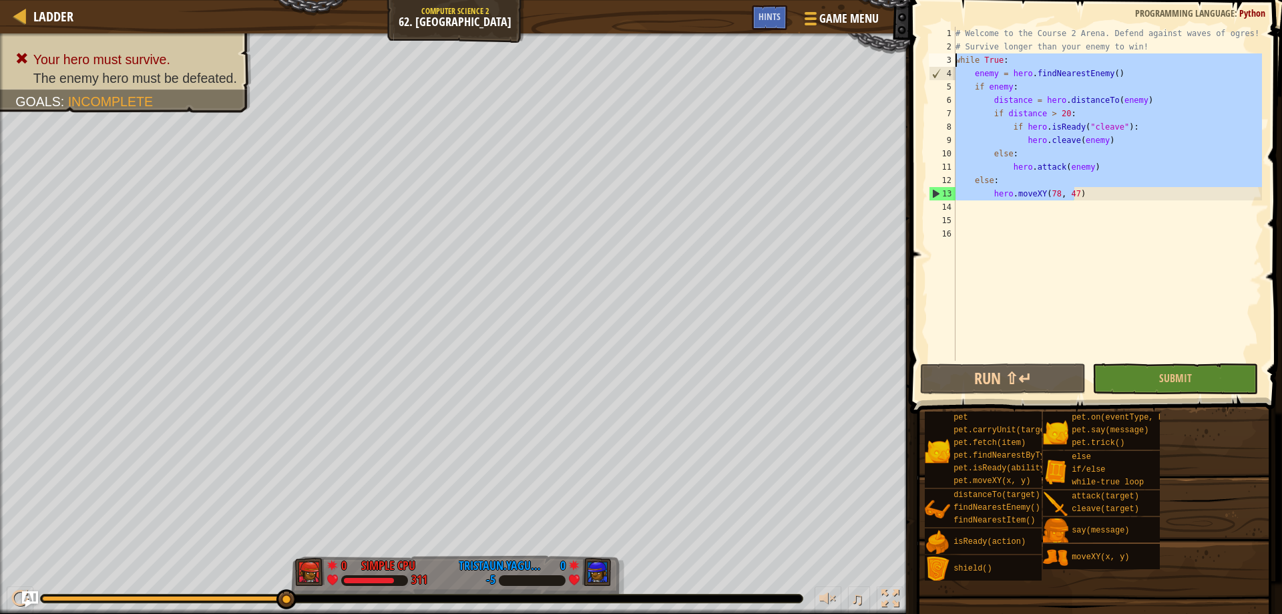
click at [875, 63] on div "Ladder Computer Science 2 62. Power Peak Game Menu Done Hints 1 ההההההההההההההה…" at bounding box center [641, 307] width 1282 height 614
click at [814, 21] on div at bounding box center [809, 18] width 18 height 19
type textarea "while True:"
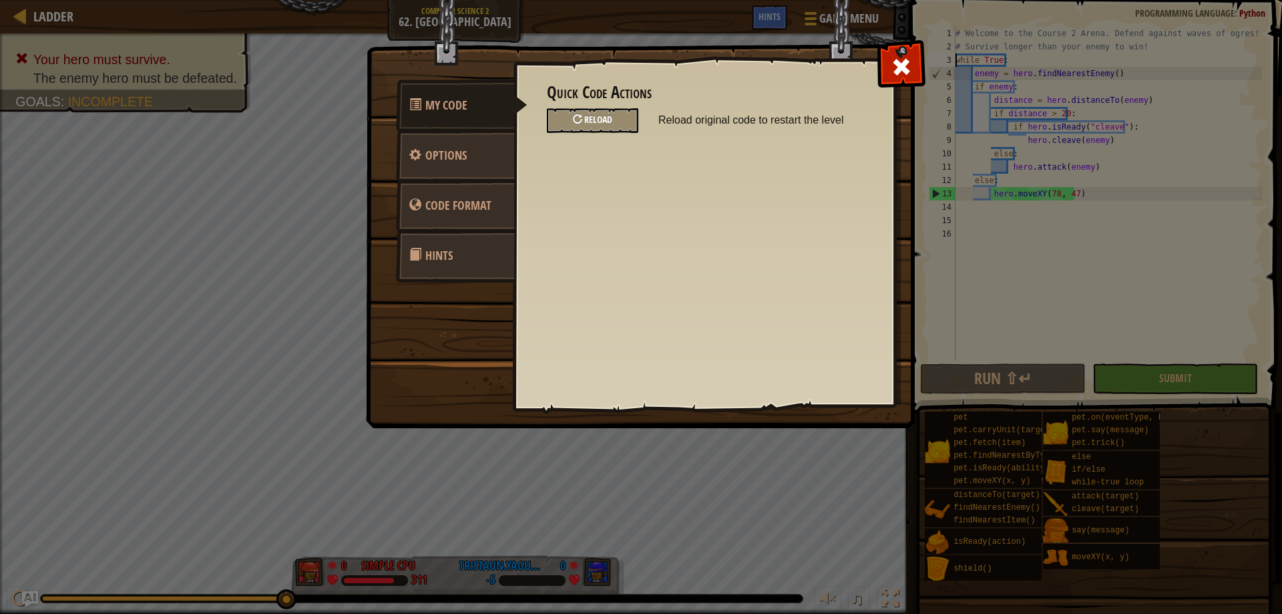
click at [604, 113] on div "Reload" at bounding box center [592, 120] width 91 height 25
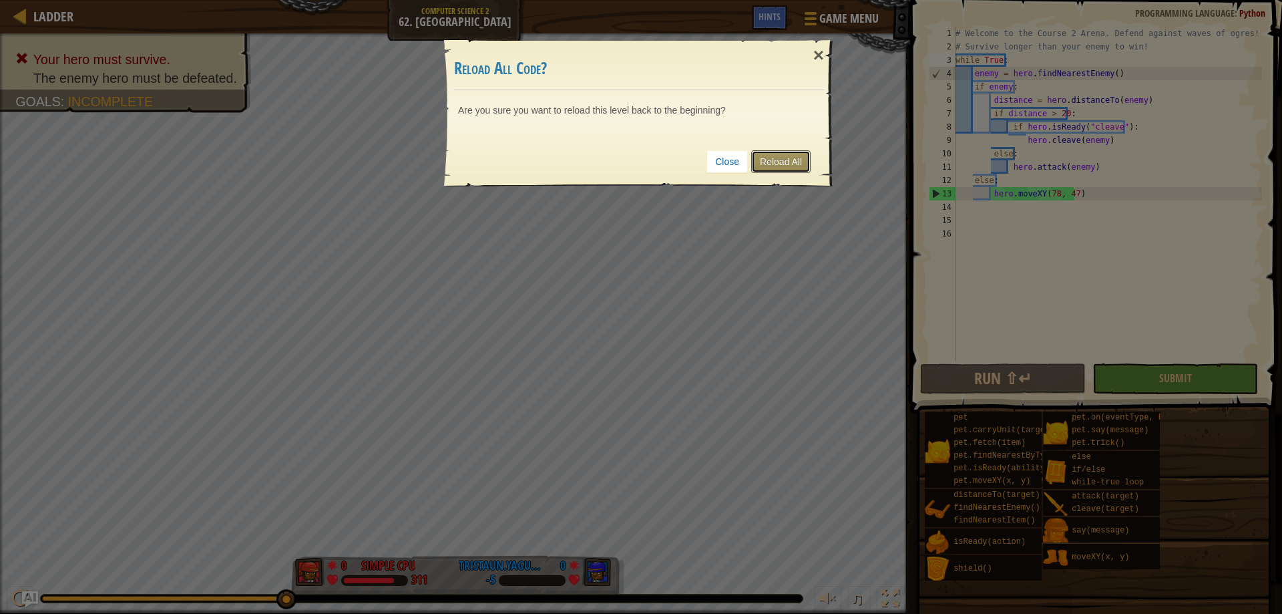
click at [790, 159] on link "Reload All" at bounding box center [780, 161] width 59 height 23
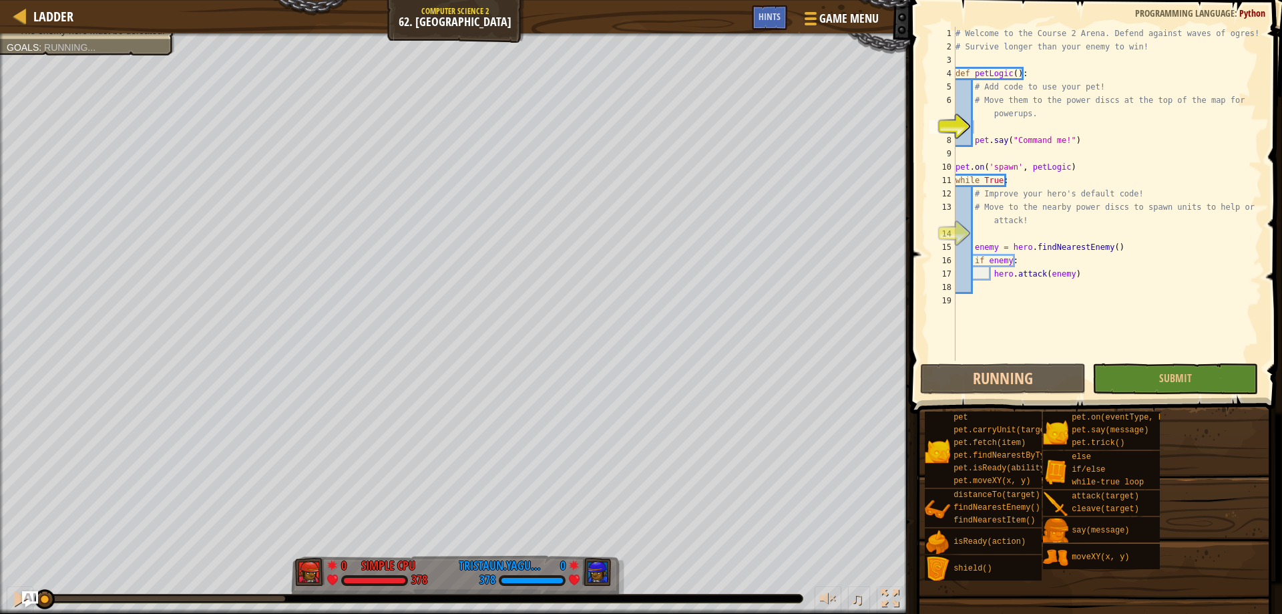
scroll to position [6, 1]
click at [1070, 193] on div "# Welcome to the Course 2 Arena. Defend against waves of ogres! # Survive longe…" at bounding box center [1107, 207] width 309 height 361
type textarea "# Improve your hero's default code!"
drag, startPoint x: 1086, startPoint y: 156, endPoint x: 1082, endPoint y: 150, distance: 7.6
click at [1086, 156] on div "# Welcome to the Course 2 Arena. Defend against waves of ogres! # Survive longe…" at bounding box center [1107, 207] width 309 height 361
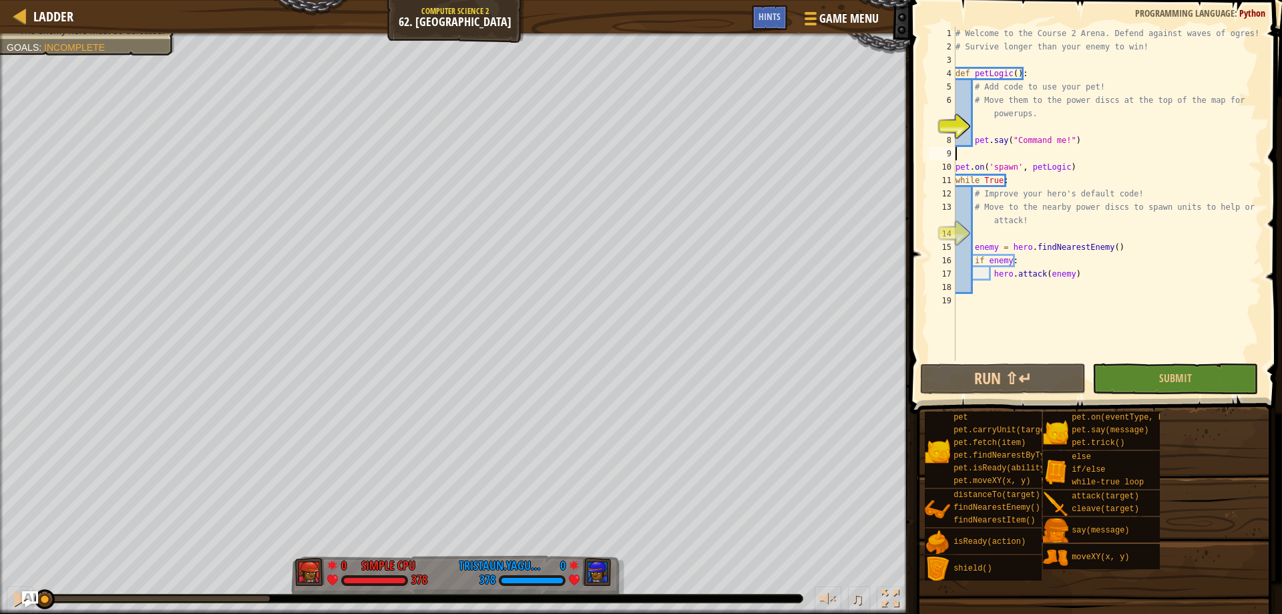
scroll to position [6, 0]
click at [1065, 120] on div "# Welcome to the Course 2 Arena. Defend against waves of ogres! # Survive longe…" at bounding box center [1107, 207] width 309 height 361
click at [1063, 135] on div "# Welcome to the Course 2 Arena. Defend against waves of ogres! # Survive longe…" at bounding box center [1107, 207] width 309 height 361
type textarea "pet.say("Command me!")"
click at [1030, 127] on div "# Welcome to the Course 2 Arena. Defend against waves of ogres! # Survive longe…" at bounding box center [1107, 207] width 309 height 361
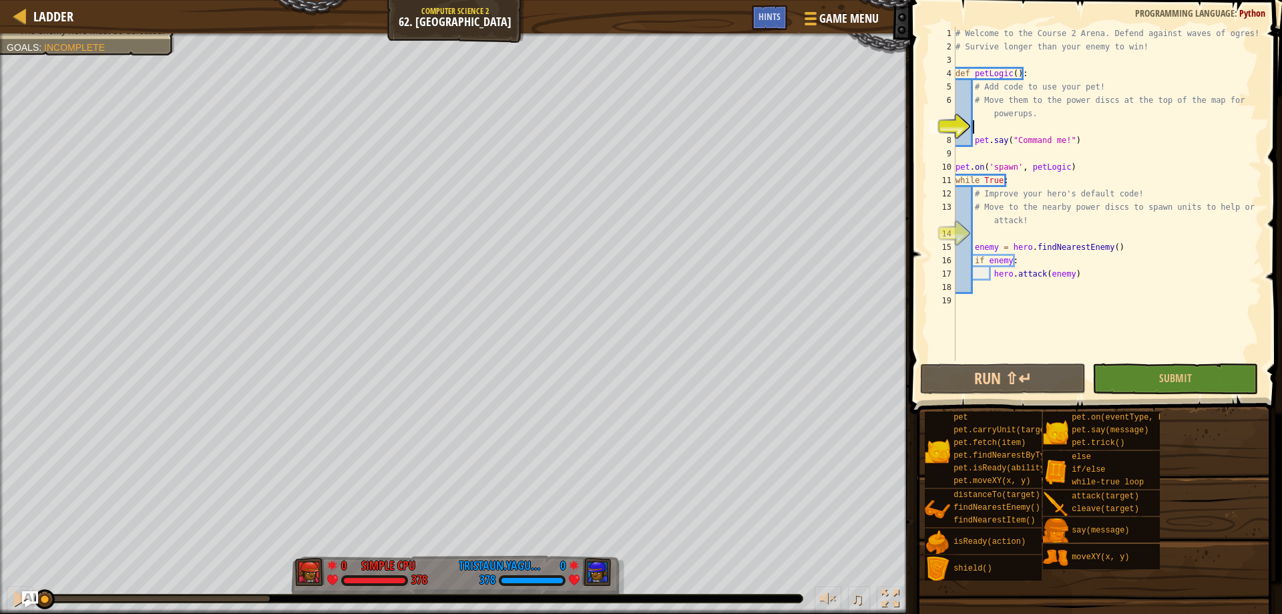
click at [989, 124] on div "# Welcome to the Course 2 Arena. Defend against waves of ogres! # Survive longe…" at bounding box center [1107, 207] width 309 height 361
type textarea "pet.say("Command me!")"
click at [989, 124] on div "# Welcome to the Course 2 Arena. Defend against waves of ogres! # Survive longe…" at bounding box center [1107, 207] width 309 height 361
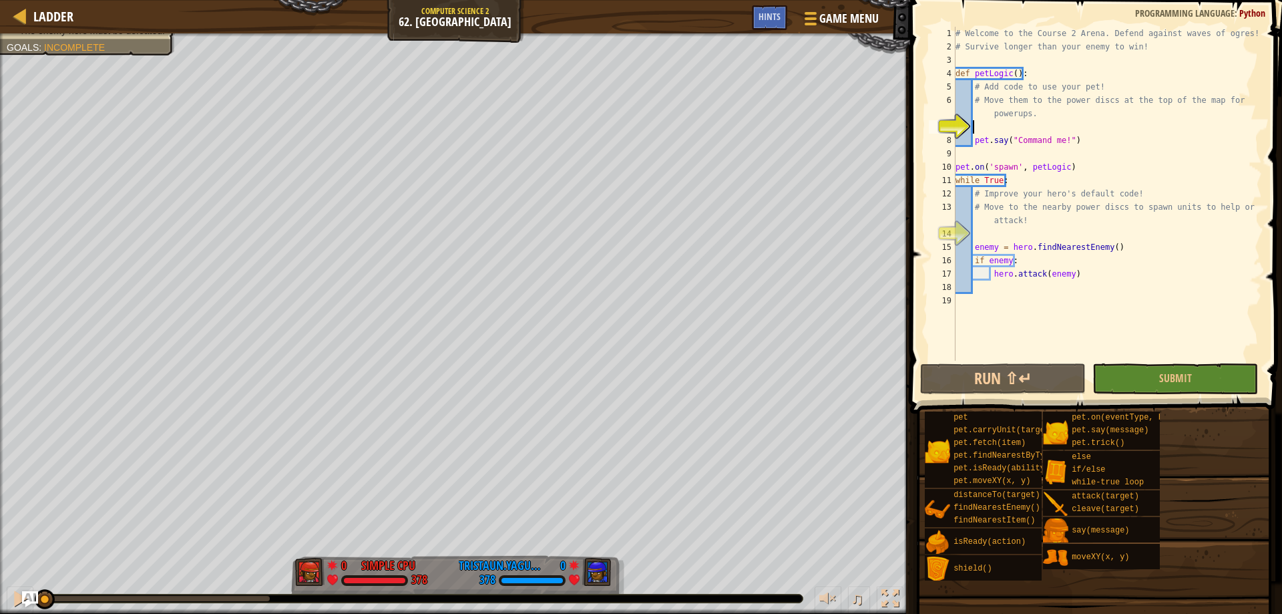
click at [989, 124] on div "# Welcome to the Course 2 Arena. Defend against waves of ogres! # Survive longe…" at bounding box center [1107, 207] width 309 height 361
click at [1043, 383] on button "Run ⇧↵" at bounding box center [1003, 378] width 166 height 31
click at [973, 130] on div "# Welcome to the Course 2 Arena. Defend against waves of ogres! # Survive longe…" at bounding box center [1107, 207] width 309 height 361
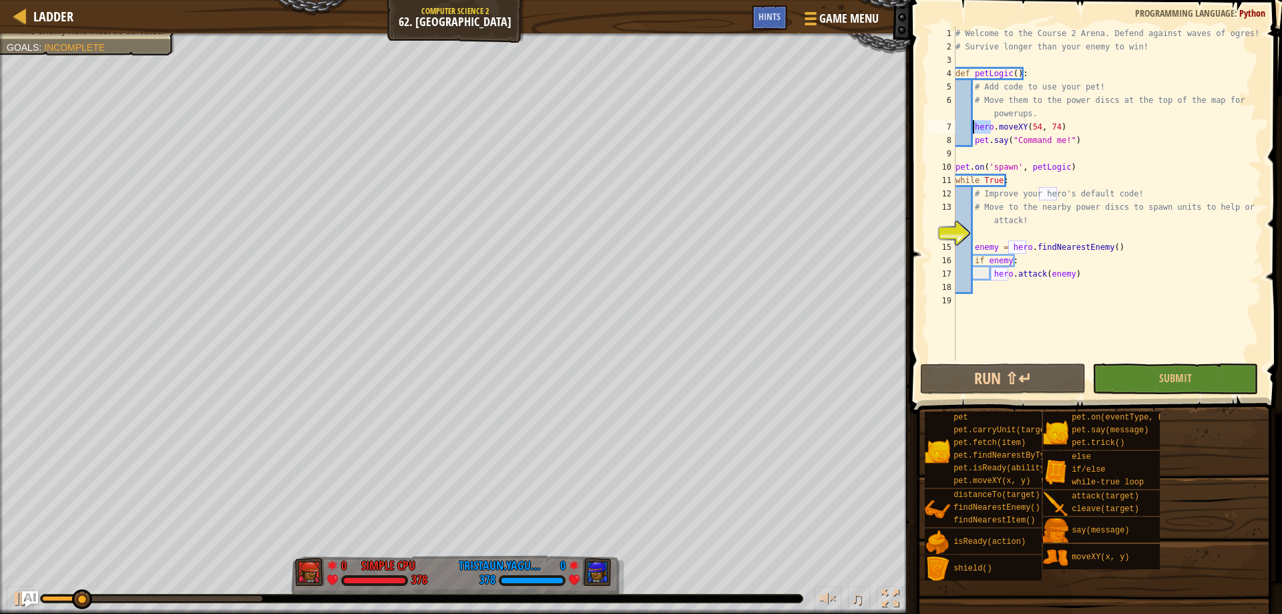
scroll to position [6, 3]
type textarea "pet.moveXY(54, 74)"
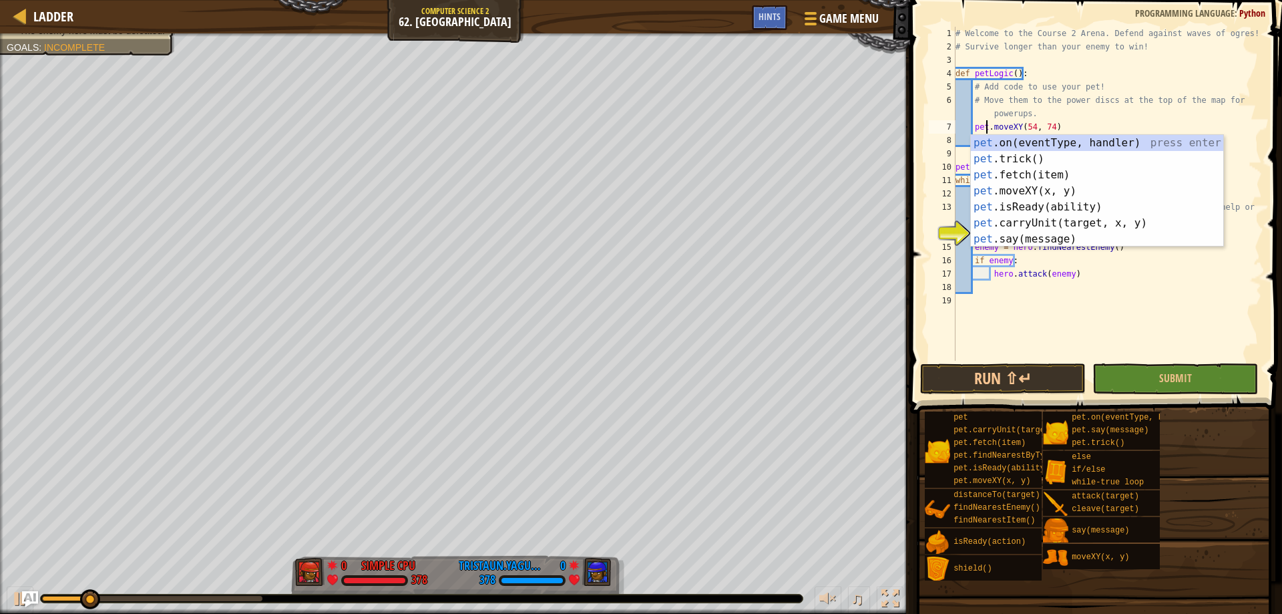
drag, startPoint x: 1033, startPoint y: 336, endPoint x: 1007, endPoint y: 401, distance: 69.6
click at [1029, 340] on div "# Welcome to the Course 2 Arena. Defend against waves of ogres! # Survive longe…" at bounding box center [1107, 207] width 309 height 361
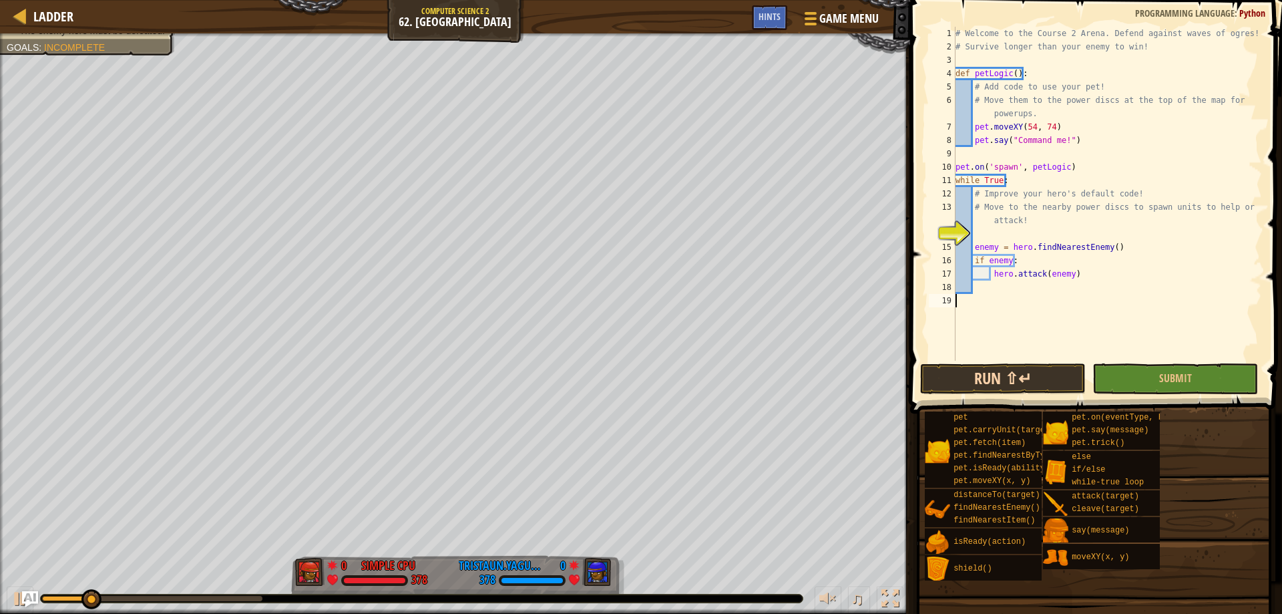
drag, startPoint x: 1007, startPoint y: 401, endPoint x: 1012, endPoint y: 377, distance: 25.1
click at [1007, 400] on span at bounding box center [1094, 594] width 363 height 395
click at [1012, 373] on button "Run ⇧↵" at bounding box center [1003, 378] width 166 height 31
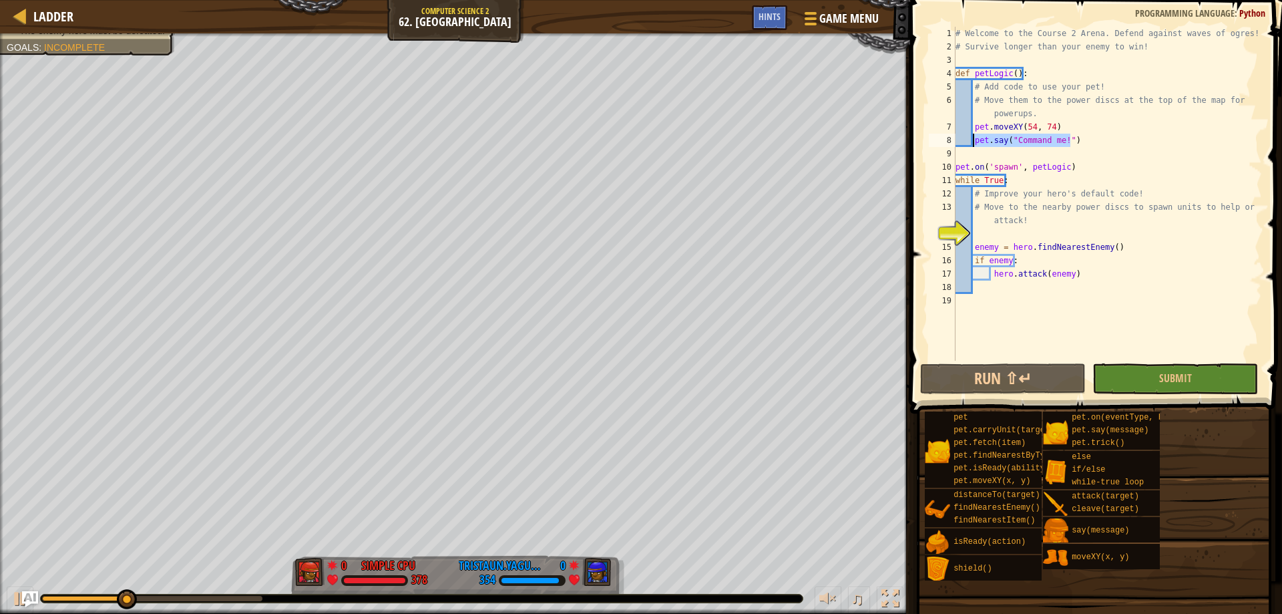
drag, startPoint x: 1073, startPoint y: 145, endPoint x: 972, endPoint y: 142, distance: 100.8
click at [972, 142] on div "# Welcome to the Course 2 Arena. Defend against waves of ogres! # Survive longe…" at bounding box center [1107, 207] width 309 height 361
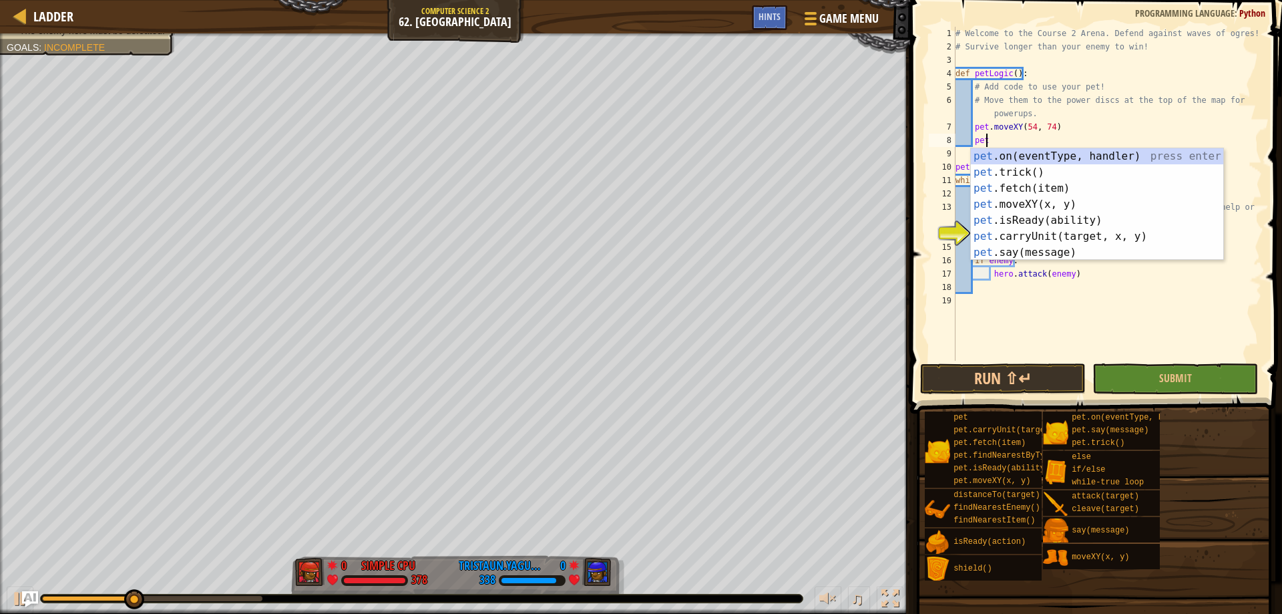
scroll to position [6, 2]
click at [1096, 192] on div "pet .on(eventType, handler) press enter pet .trick() press enter pet .fetch(ite…" at bounding box center [1097, 220] width 252 height 144
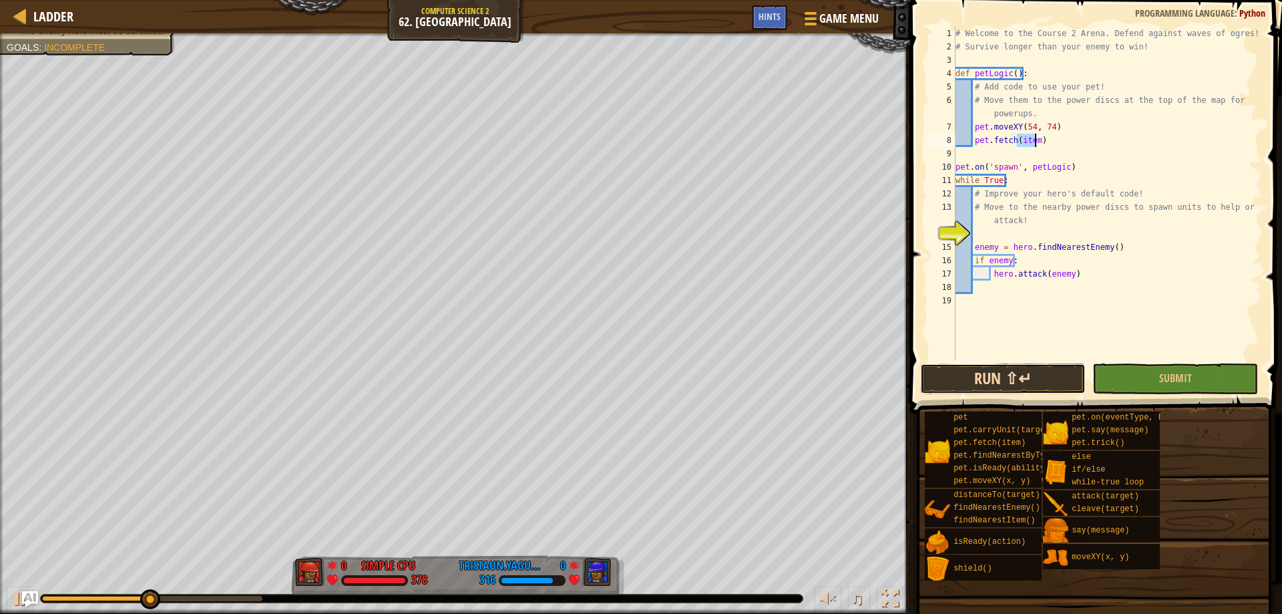
click at [1049, 373] on button "Run ⇧↵" at bounding box center [1003, 378] width 166 height 31
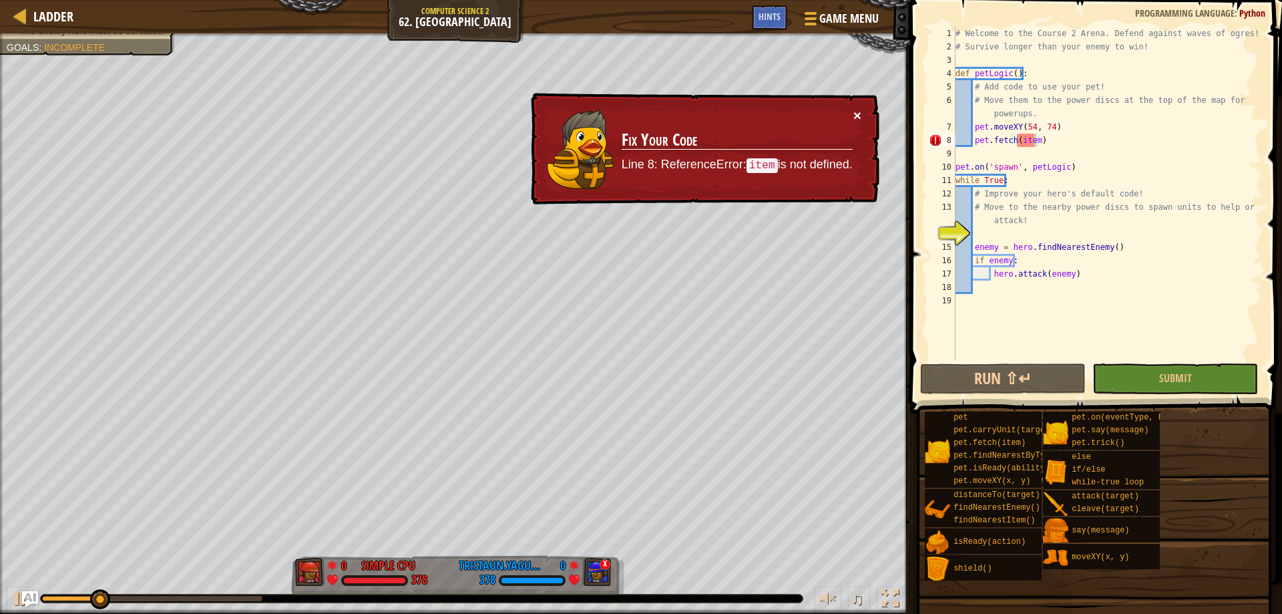
click at [857, 117] on button "×" at bounding box center [857, 118] width 9 height 14
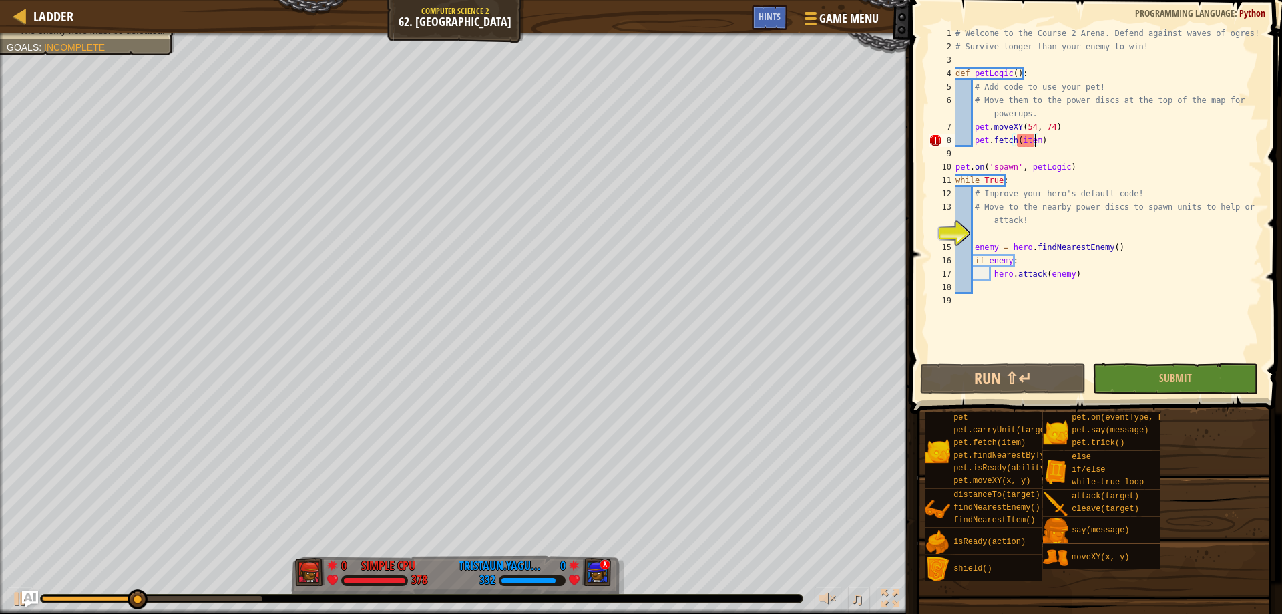
click at [1032, 139] on div "# Welcome to the Course 2 Arena. Defend against waves of ogres! # Survive longe…" at bounding box center [1107, 207] width 309 height 361
click at [1001, 373] on button "Run ⇧↵" at bounding box center [1003, 378] width 166 height 31
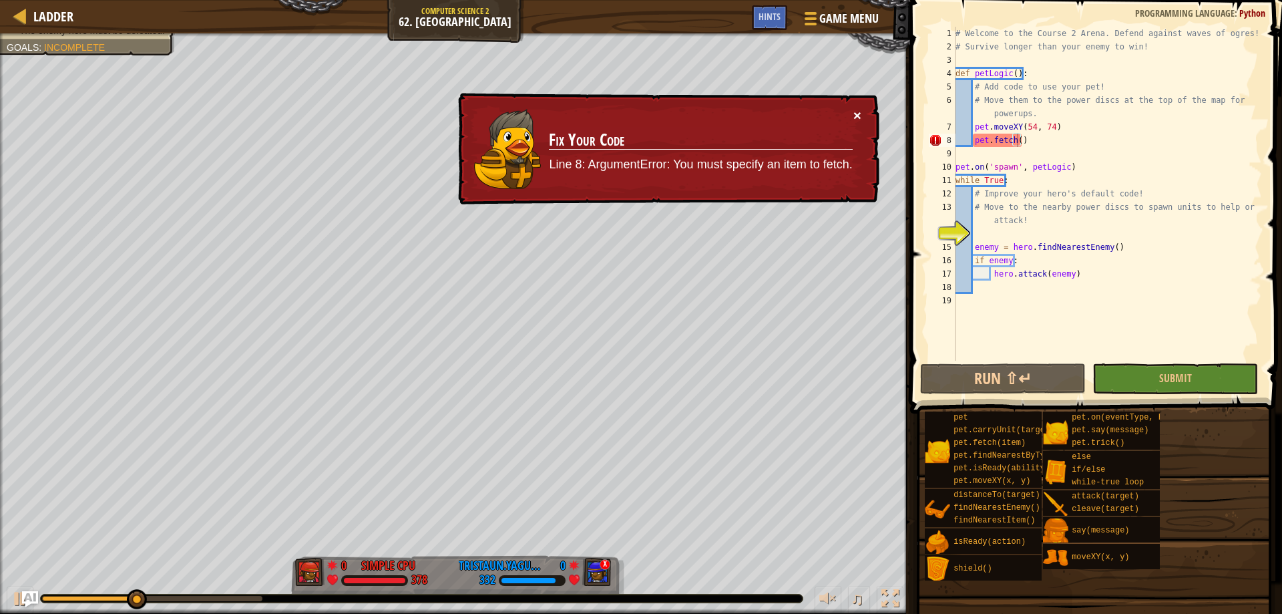
click at [859, 113] on button "×" at bounding box center [857, 116] width 8 height 14
click at [1025, 142] on div "# Welcome to the Course 2 Arena. Defend against waves of ogres! # Survive longe…" at bounding box center [1107, 207] width 309 height 361
click at [870, 112] on div "× Fix Your Code Line 8: ArgumentError: You must specify an item to fetch." at bounding box center [667, 149] width 424 height 112
click at [861, 115] on div "× Fix Your Code Line 8: ArgumentError: You must specify an item to fetch." at bounding box center [667, 149] width 425 height 118
click at [855, 118] on button "×" at bounding box center [857, 116] width 8 height 14
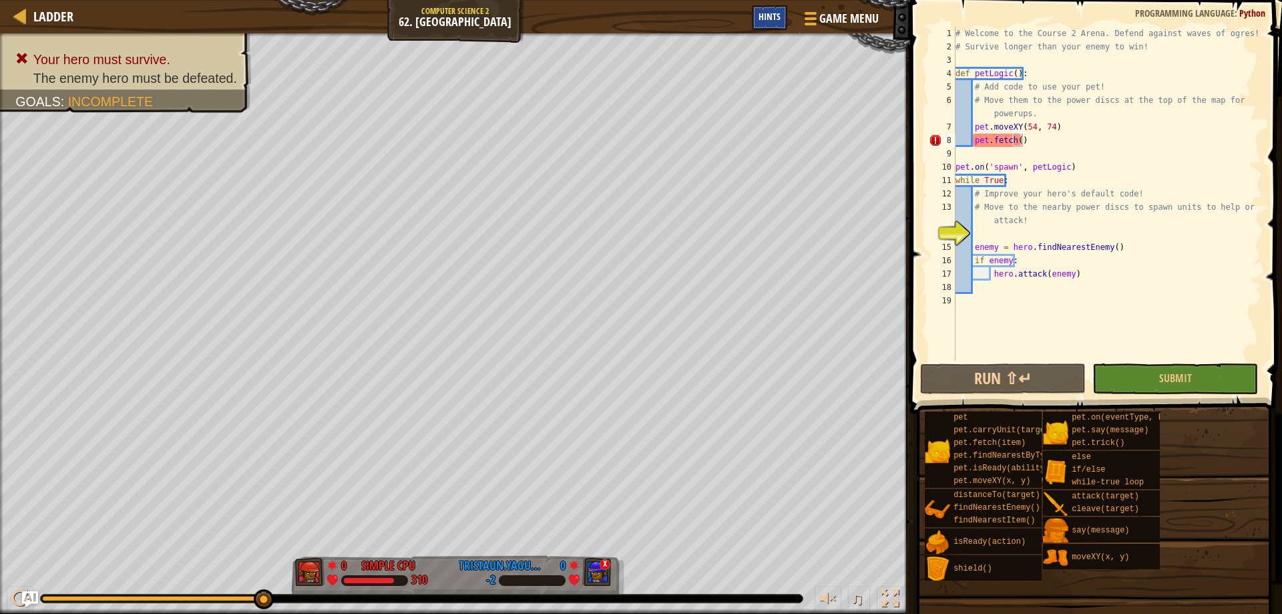
click at [755, 12] on div "Hints" at bounding box center [769, 17] width 35 height 25
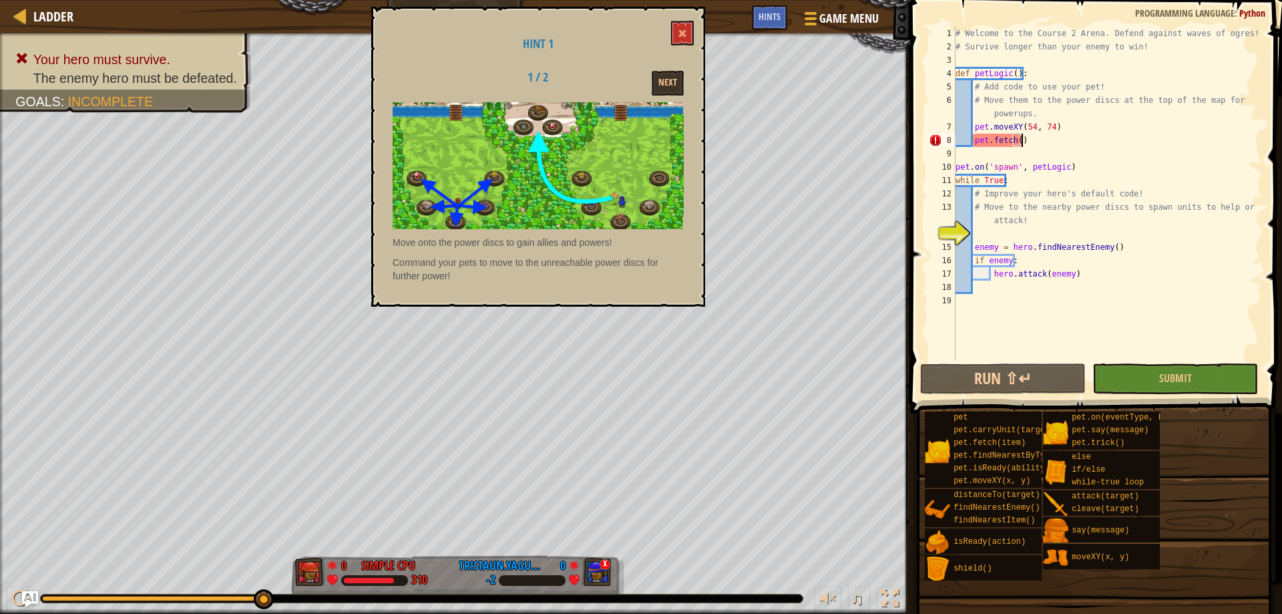
click at [642, 85] on div "Next" at bounding box center [641, 83] width 103 height 25
click at [659, 80] on button "Next" at bounding box center [668, 83] width 32 height 25
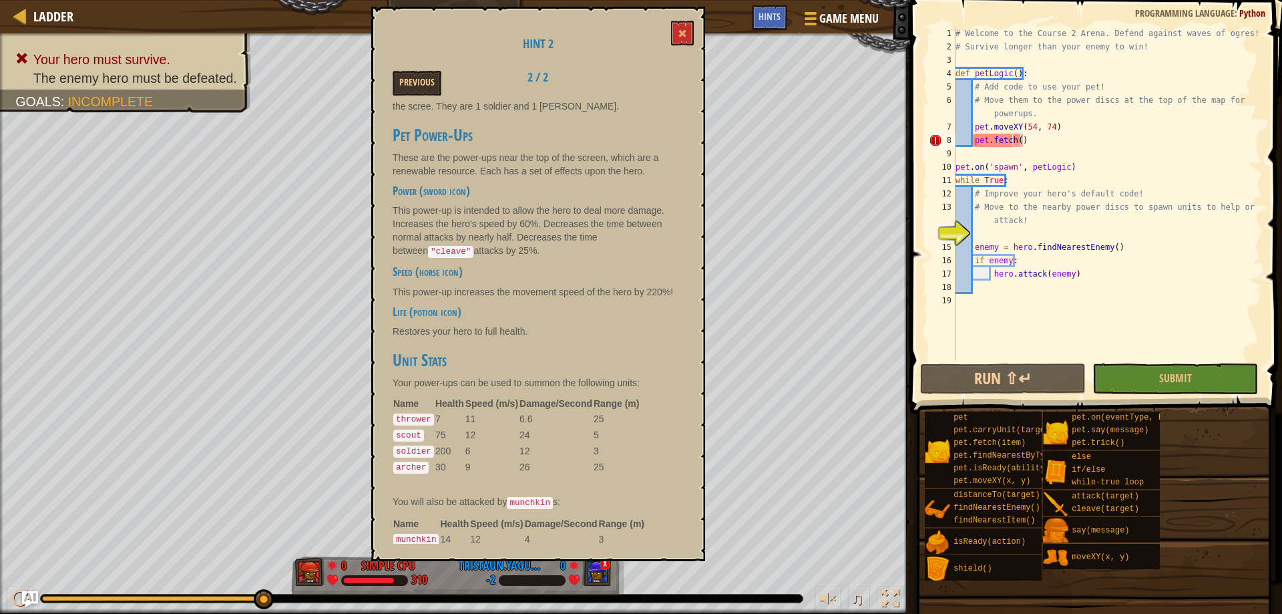
scroll to position [668, 0]
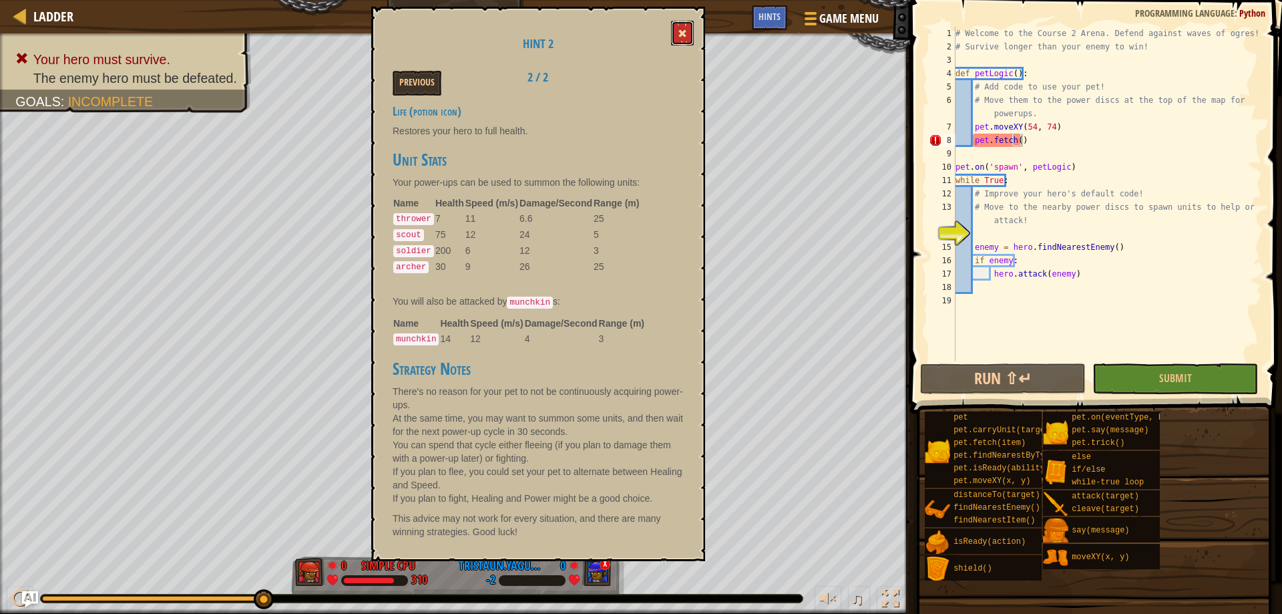
click at [672, 30] on button at bounding box center [682, 33] width 23 height 25
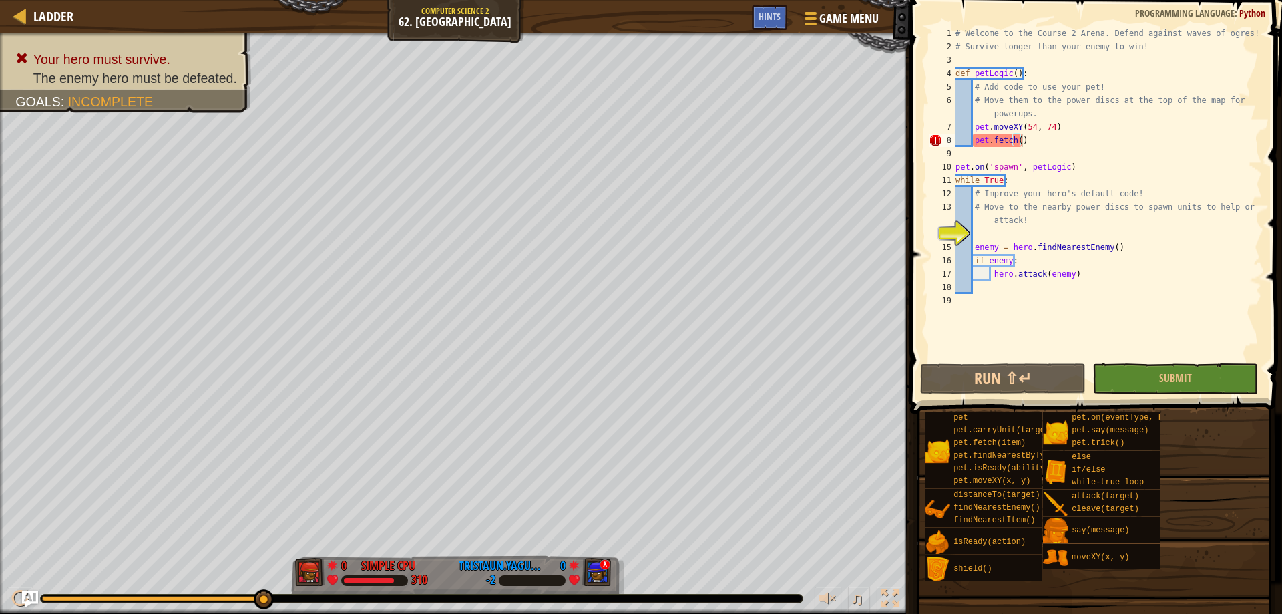
type textarea "hero.attack(enemy)"
click at [1093, 274] on div "# Welcome to the Course 2 Arena. Defend against waves of ogres! # Survive longe…" at bounding box center [1107, 207] width 309 height 361
click at [1070, 285] on div "# Welcome to the Course 2 Arena. Defend against waves of ogres! # Survive longe…" at bounding box center [1107, 207] width 309 height 361
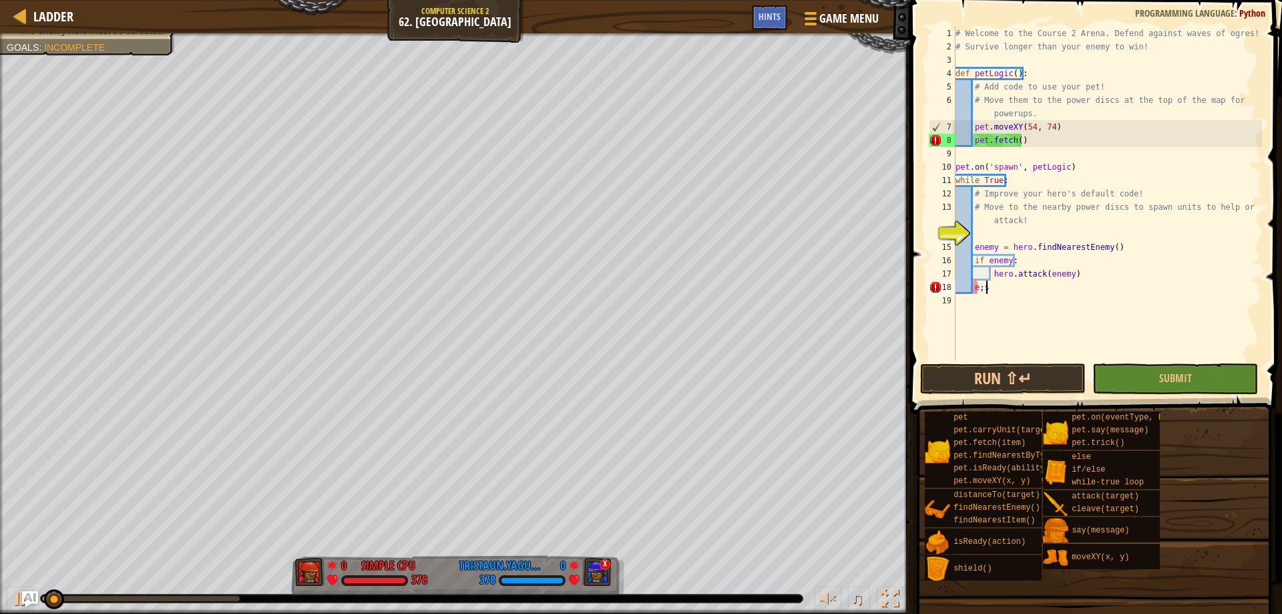
scroll to position [6, 1]
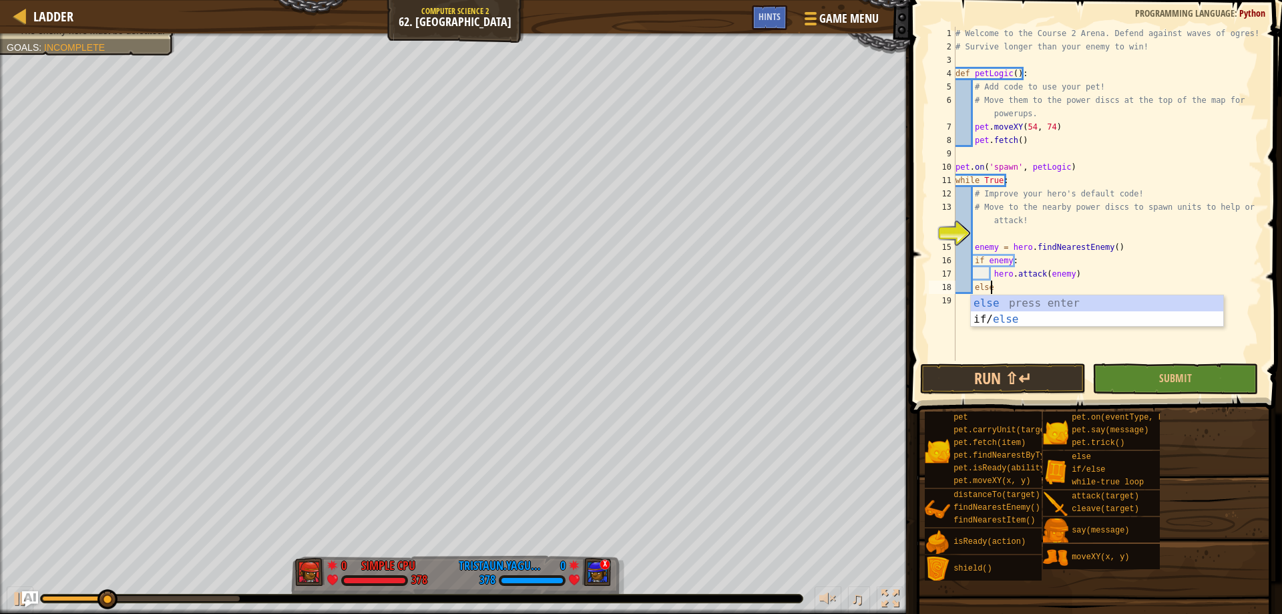
type textarea "else:"
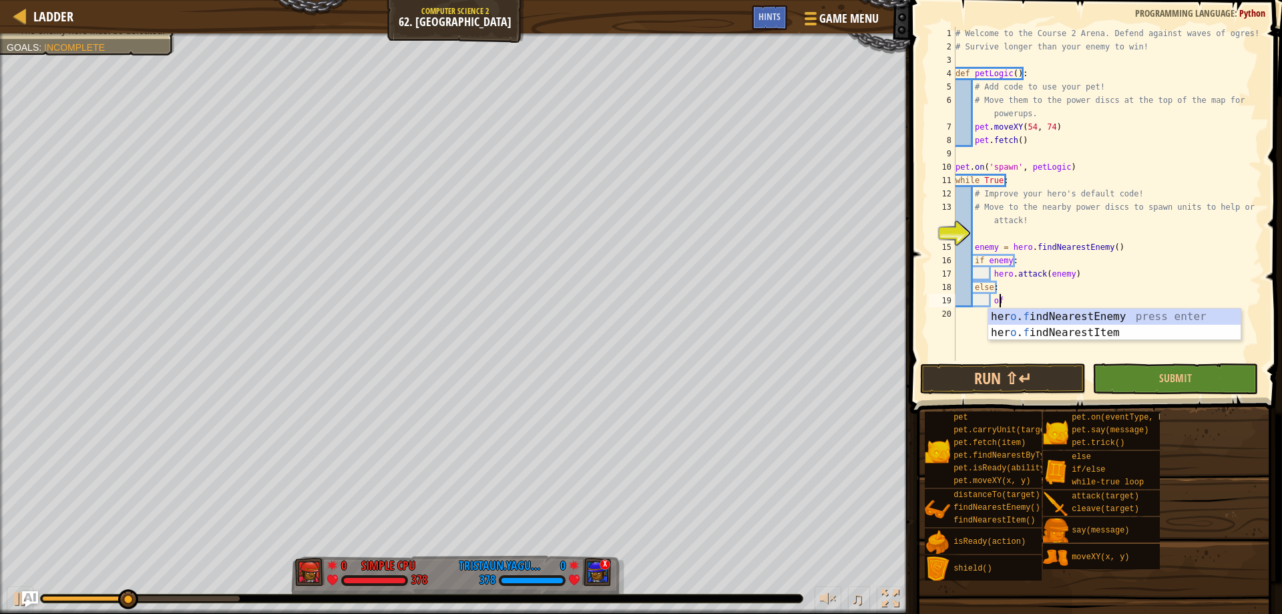
type textarea "o"
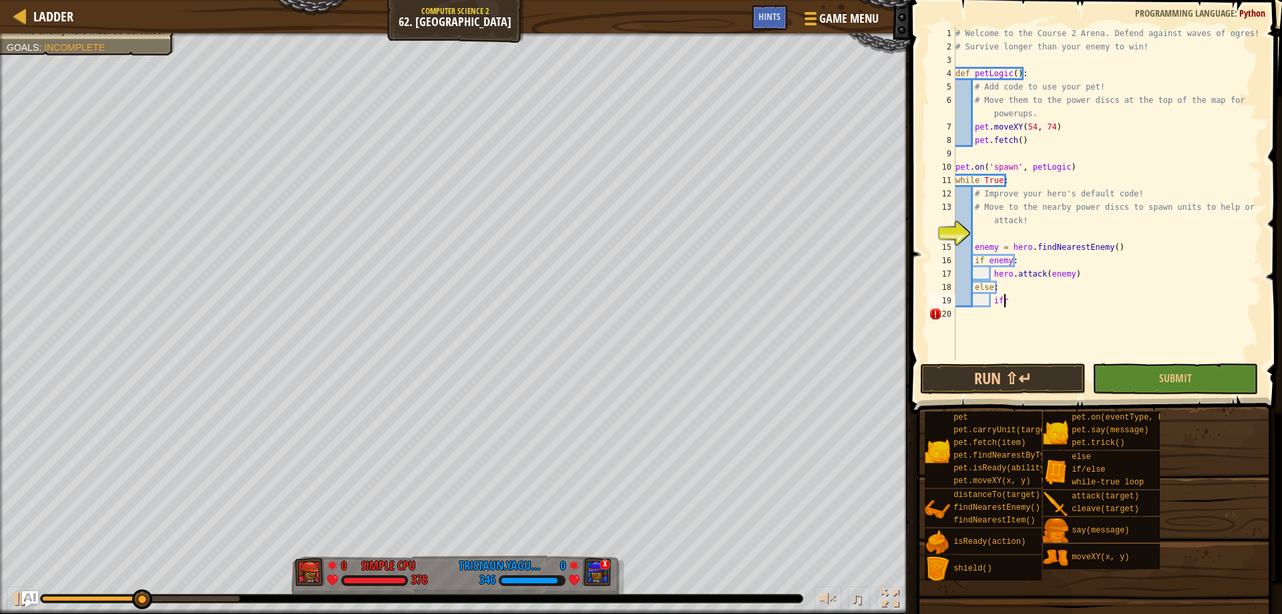
type textarea "i"
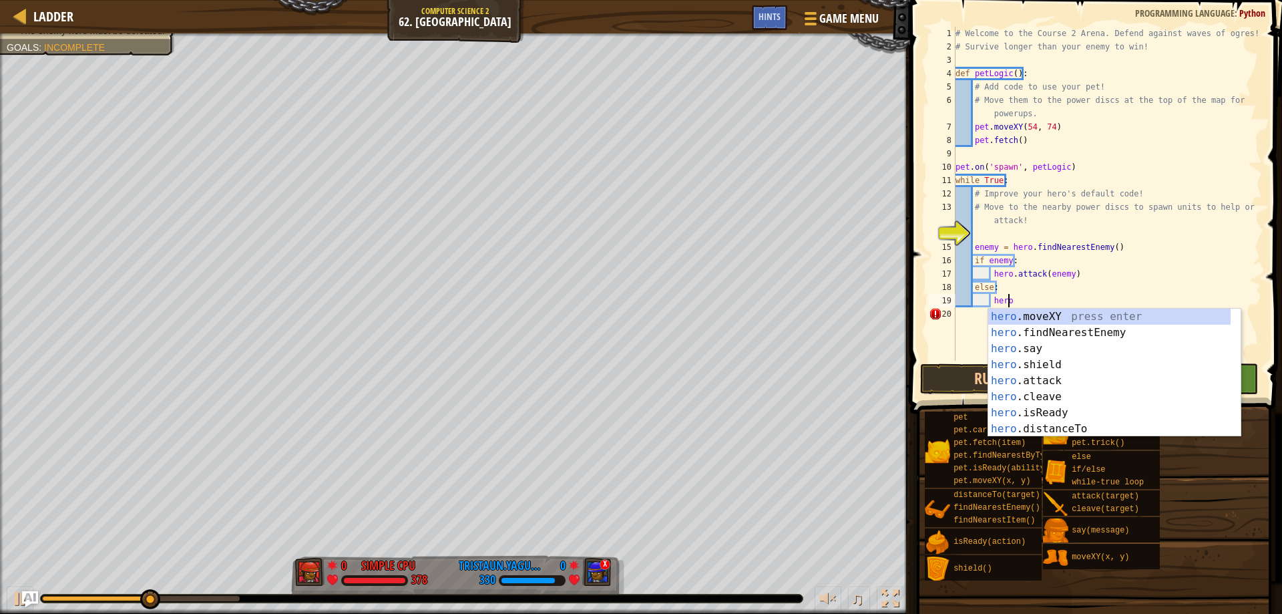
scroll to position [6, 5]
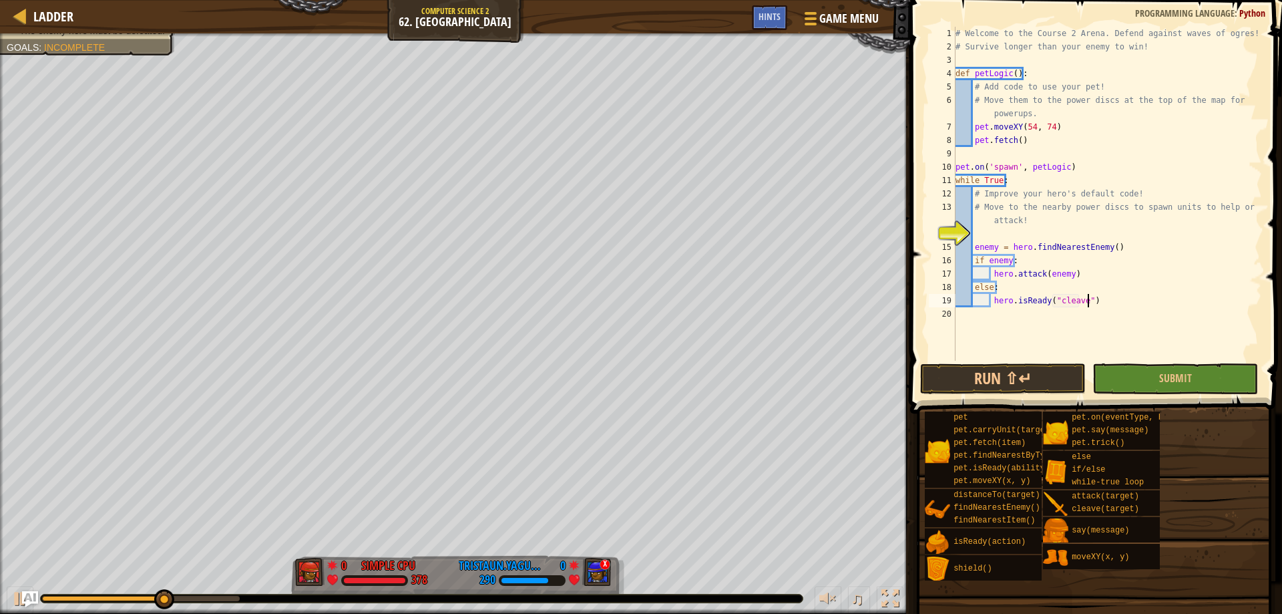
click at [1114, 303] on div "# Welcome to the Course 2 Arena. Defend against waves of ogres! # Survive longe…" at bounding box center [1107, 207] width 309 height 361
click at [991, 305] on div "# Welcome to the Course 2 Arena. Defend against waves of ogres! # Survive longe…" at bounding box center [1107, 207] width 309 height 361
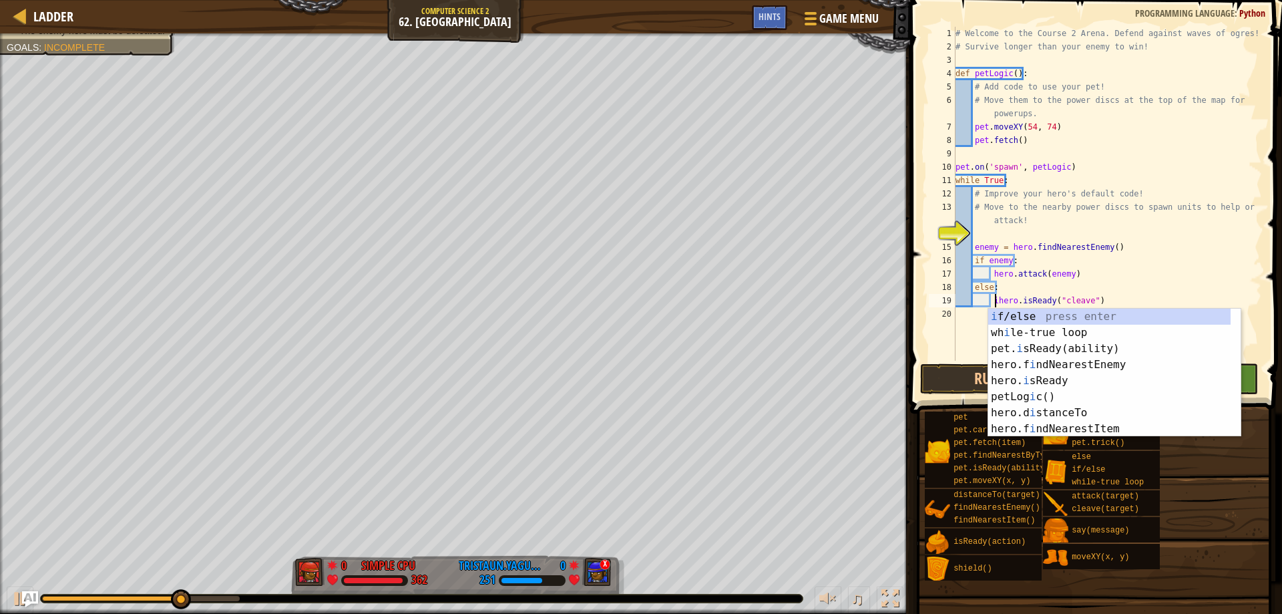
scroll to position [6, 4]
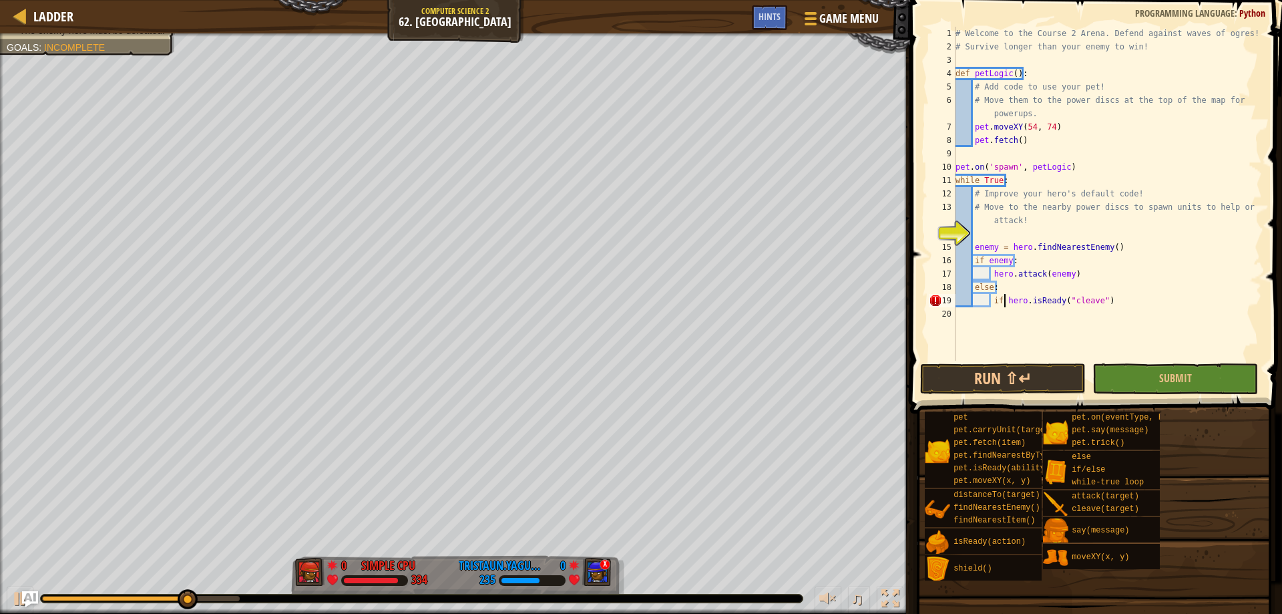
click at [1159, 306] on div "# Welcome to the Course 2 Arena. Defend against waves of ogres! # Survive longe…" at bounding box center [1107, 207] width 309 height 361
type textarea "if hero.isReady("cleave"):"
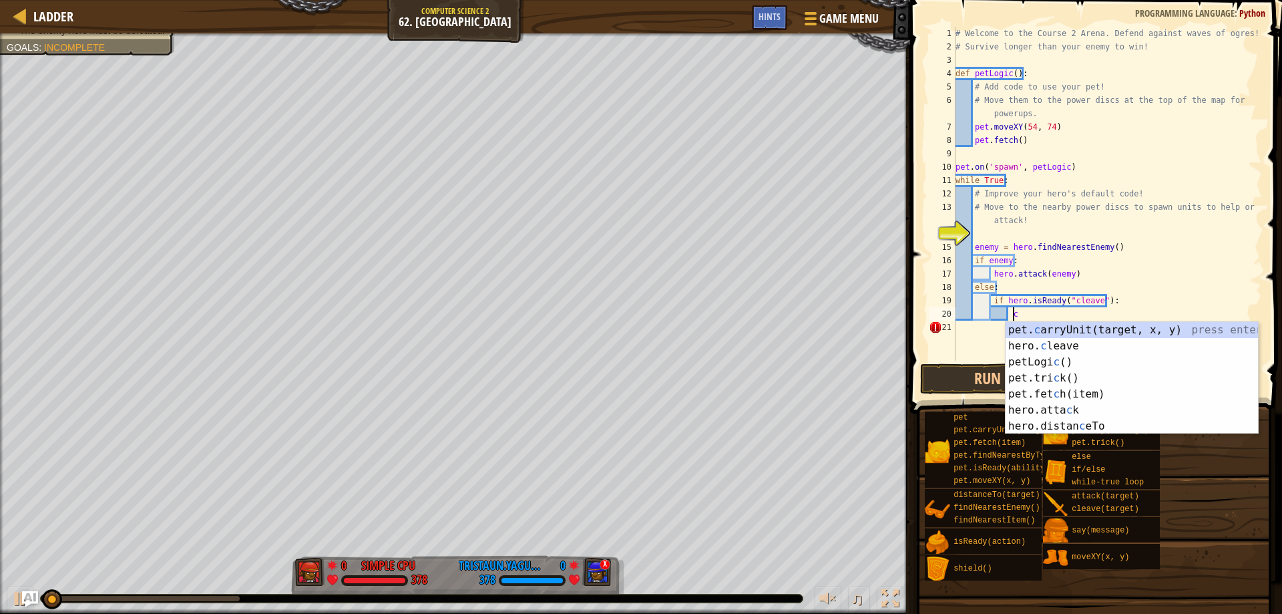
scroll to position [6, 5]
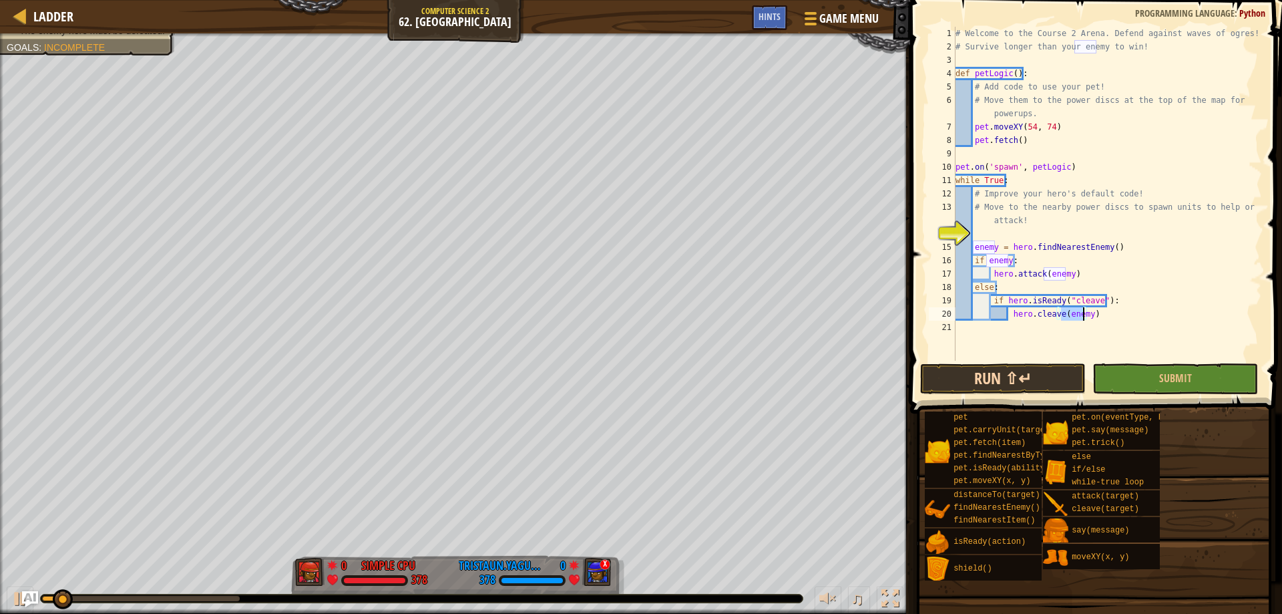
type textarea "hero.cleave(enemy)"
click at [1049, 378] on button "Run ⇧↵" at bounding box center [1003, 378] width 166 height 31
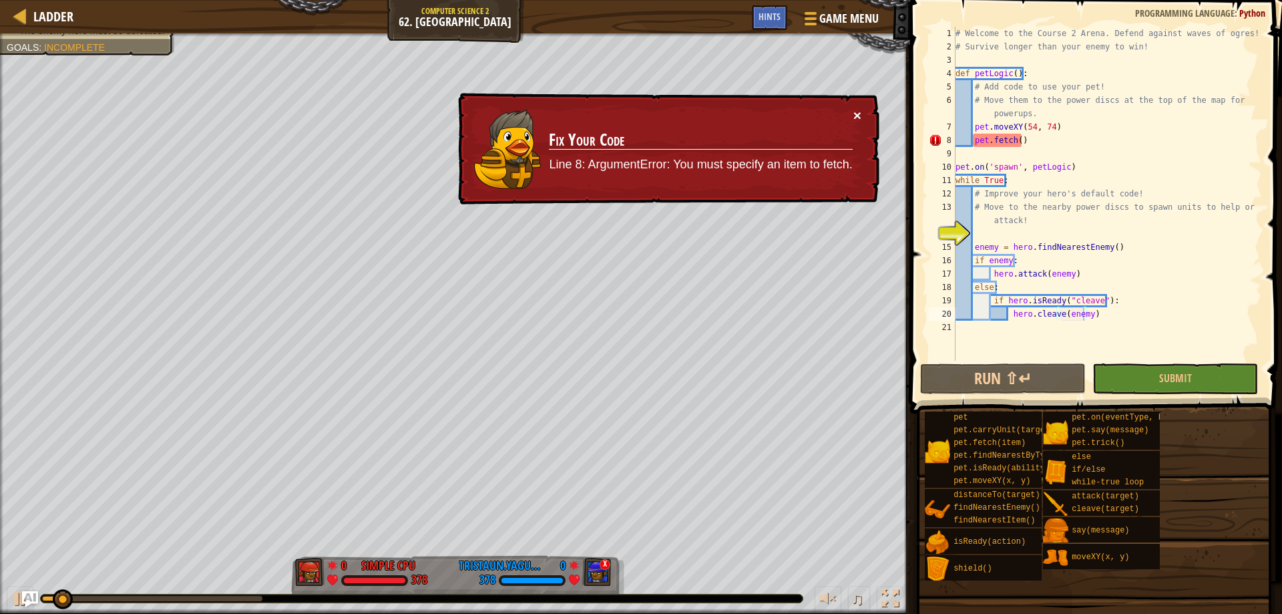
click at [857, 112] on button "×" at bounding box center [857, 118] width 9 height 14
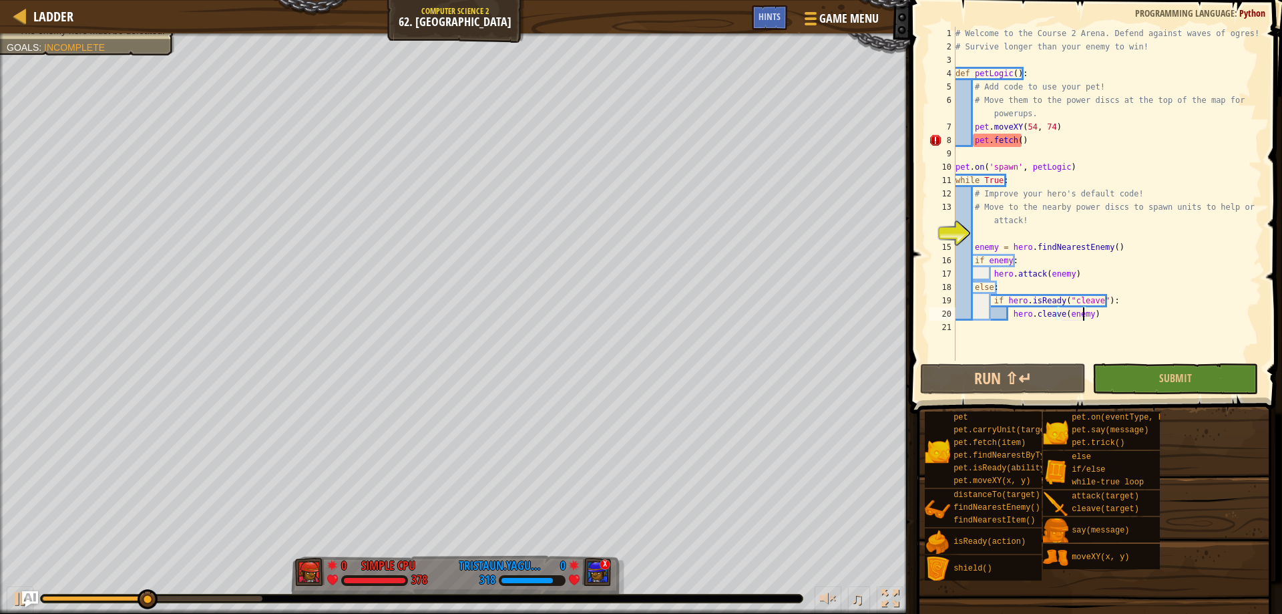
click at [1094, 316] on div "# Welcome to the Course 2 Arena. Defend against waves of ogres! # Survive longe…" at bounding box center [1107, 207] width 309 height 361
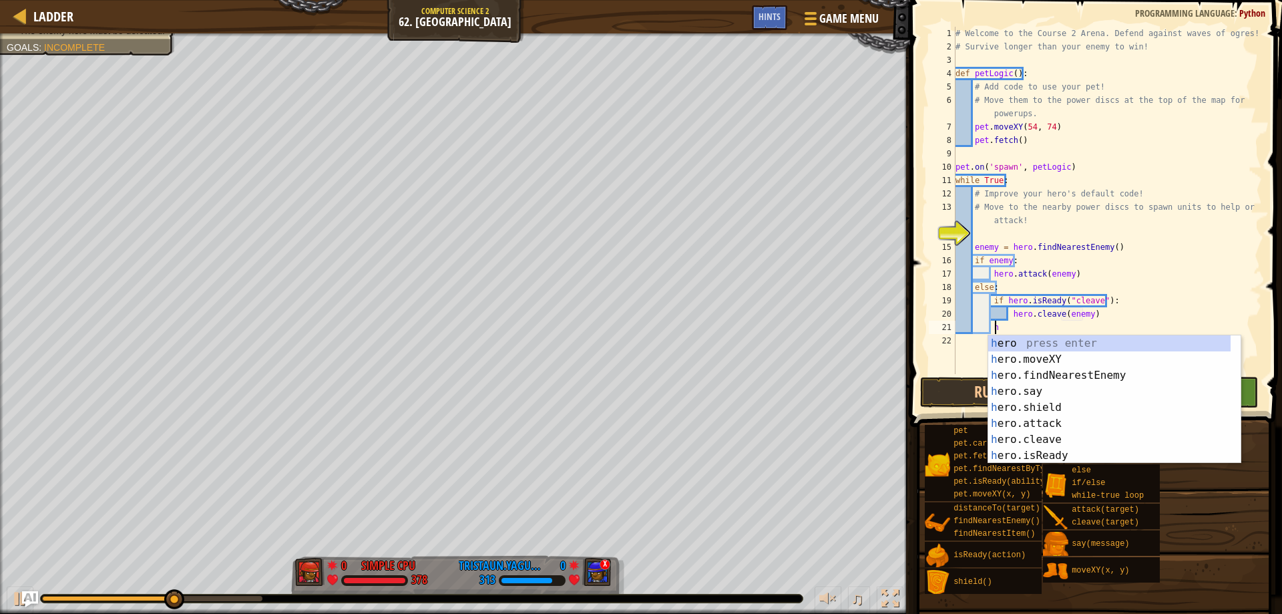
scroll to position [6, 3]
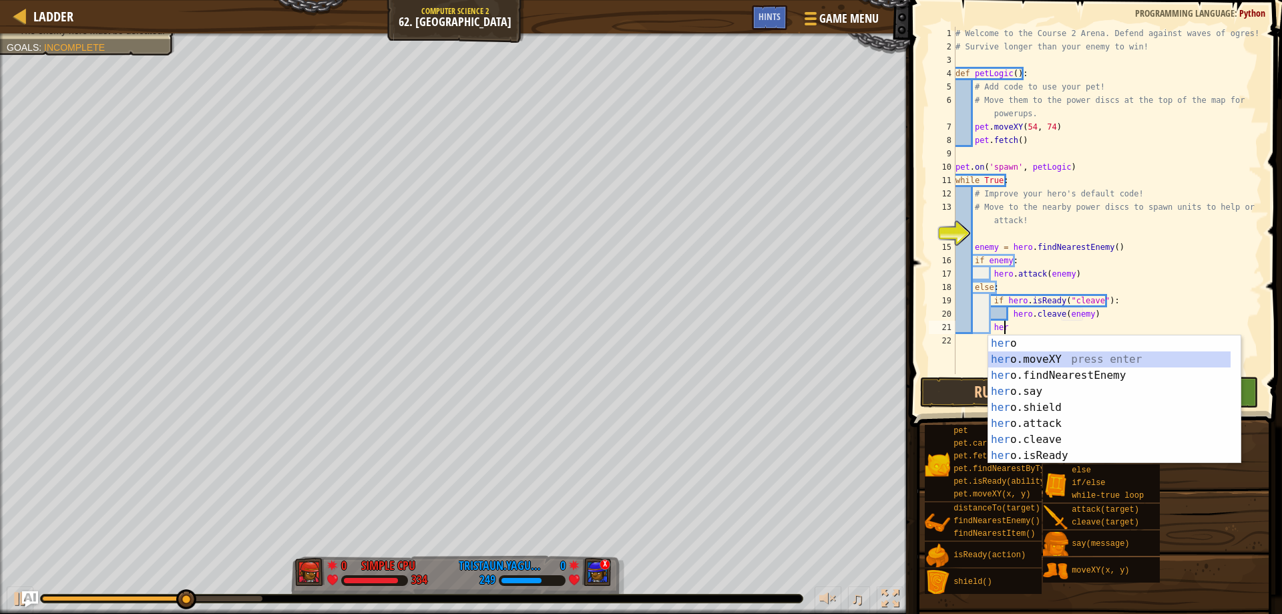
click at [1140, 352] on div "her o press enter her o.moveXY press enter her o.findNearestEnemy press enter h…" at bounding box center [1109, 415] width 242 height 160
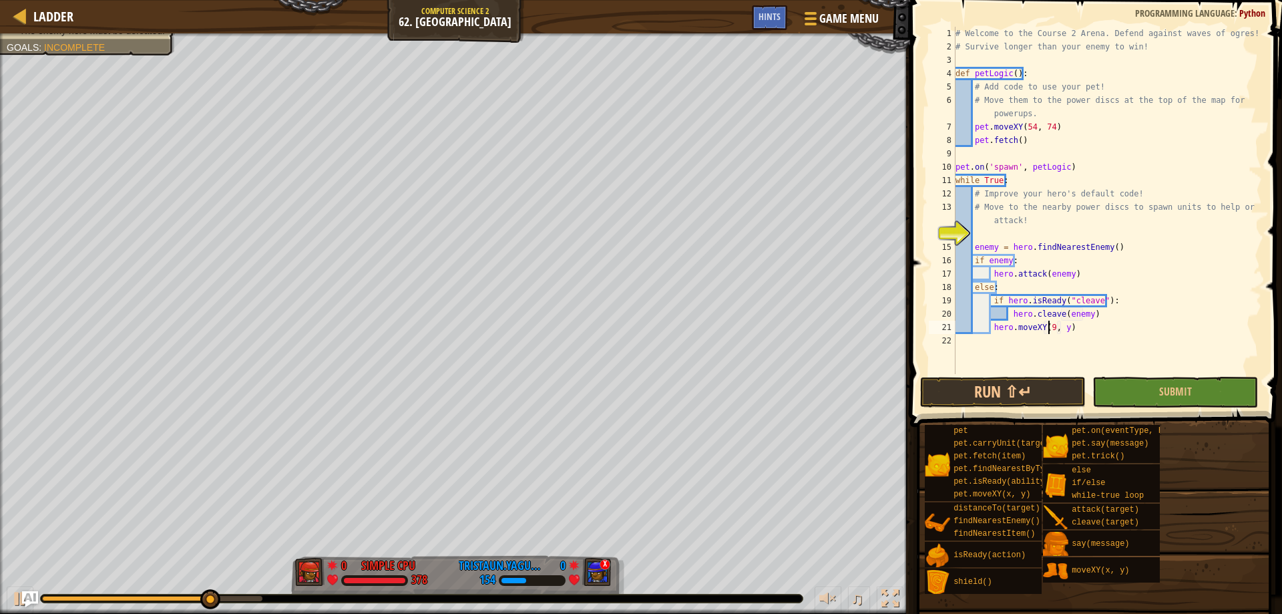
scroll to position [6, 9]
click at [1066, 328] on div "# Welcome to the Course 2 Arena. Defend against waves of ogres! # Survive longe…" at bounding box center [1107, 214] width 309 height 374
click at [1032, 383] on button "Run ⇧↵" at bounding box center [1003, 392] width 166 height 31
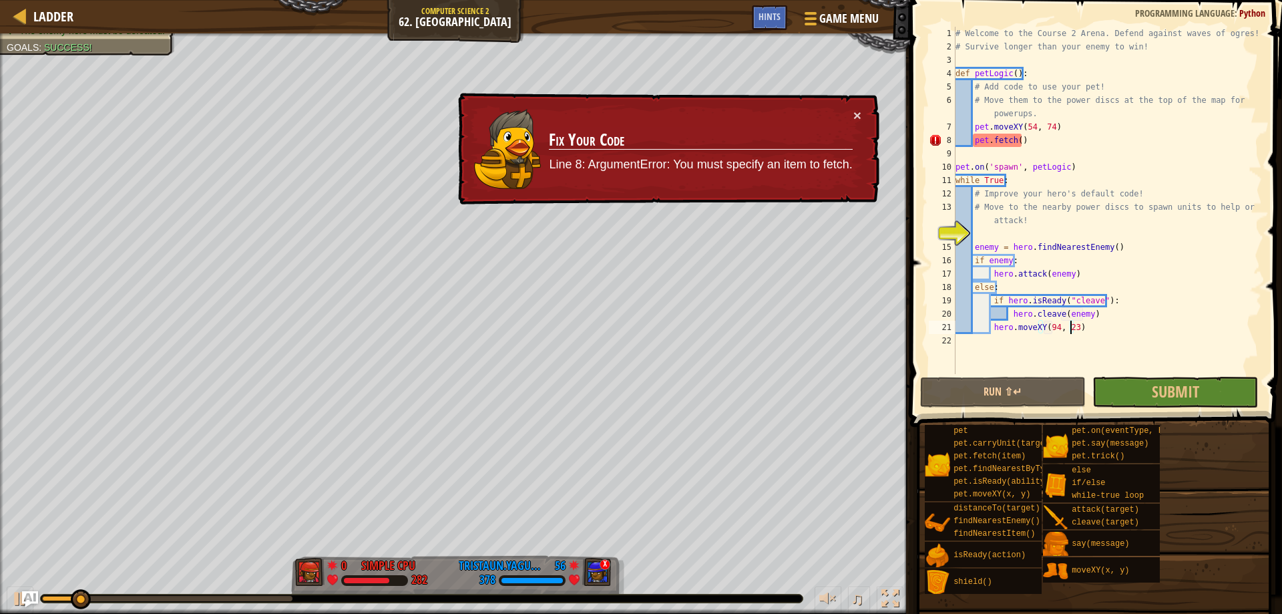
click at [851, 111] on td "Fix Your Code Line 8: ArgumentError: You must specify an item to fetch." at bounding box center [700, 149] width 305 height 82
click at [857, 113] on button "×" at bounding box center [857, 116] width 8 height 14
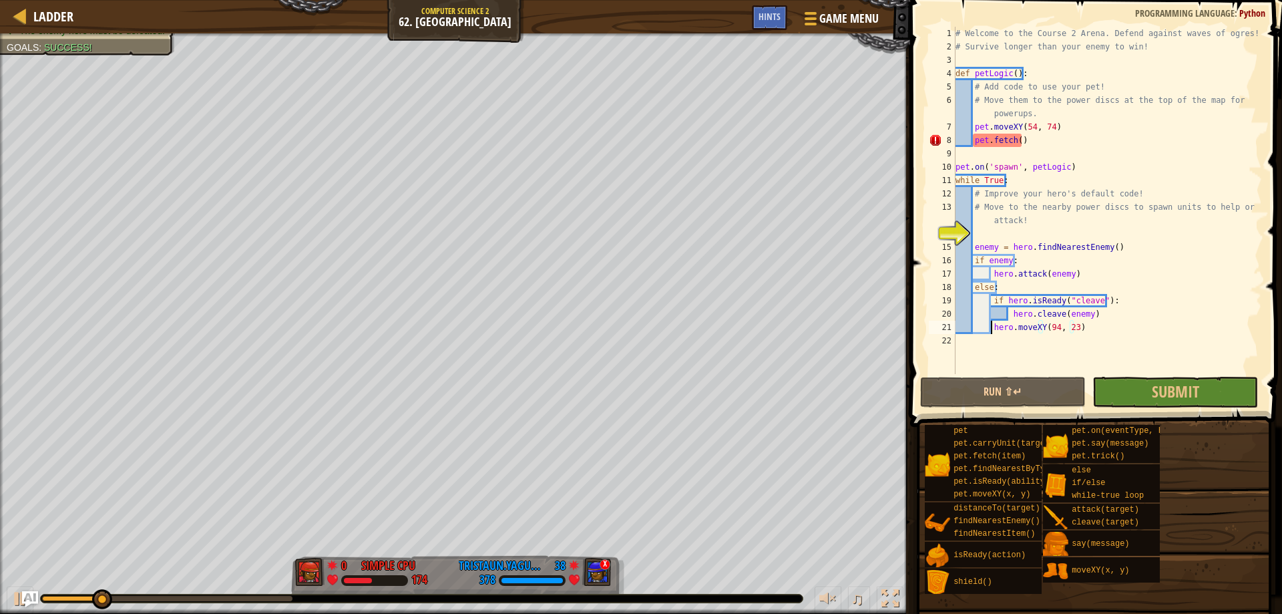
click at [989, 326] on div "# Welcome to the Course 2 Arena. Defend against waves of ogres! # Survive longe…" at bounding box center [1107, 214] width 309 height 374
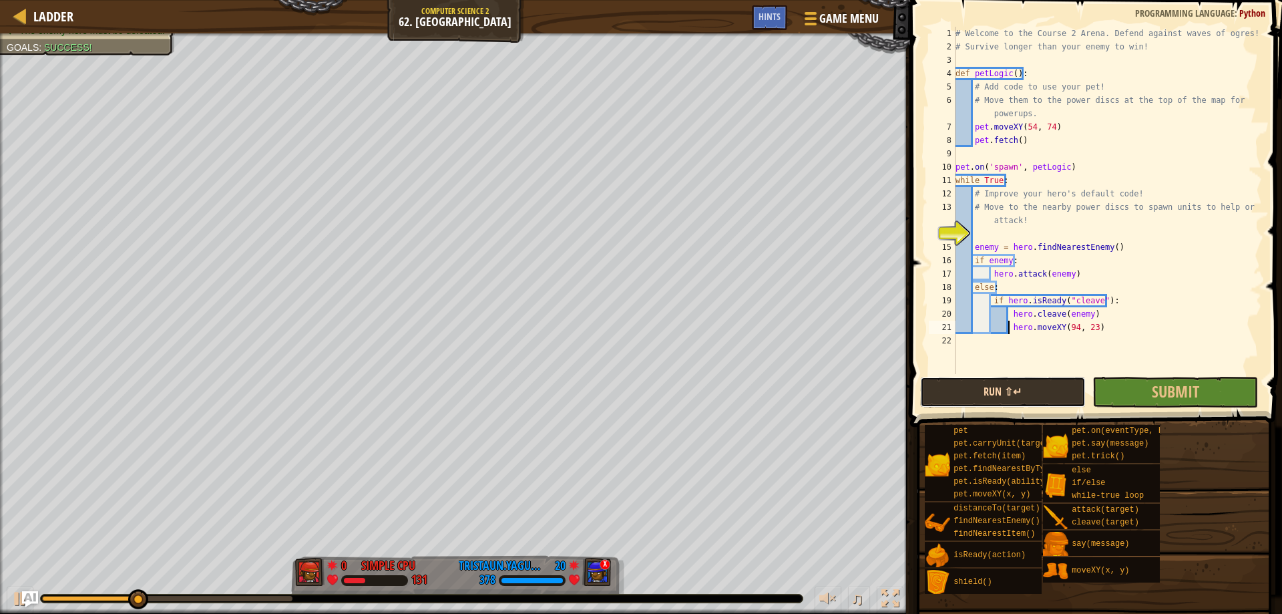
click at [991, 397] on button "Run ⇧↵" at bounding box center [1003, 392] width 166 height 31
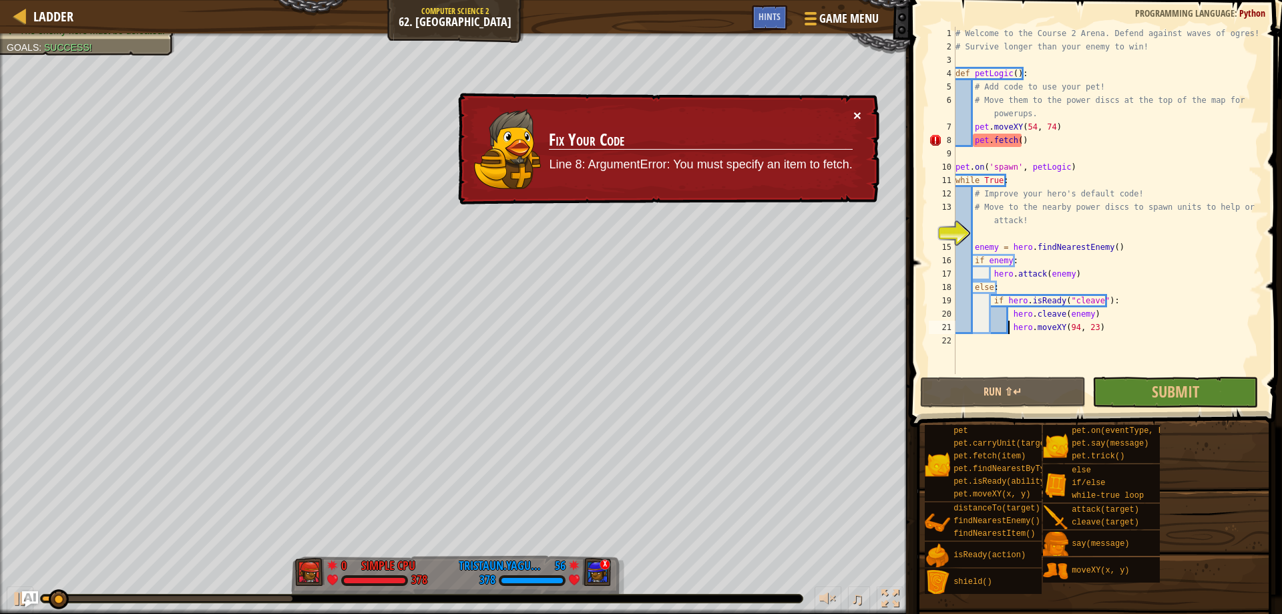
click at [853, 114] on button "×" at bounding box center [857, 116] width 8 height 14
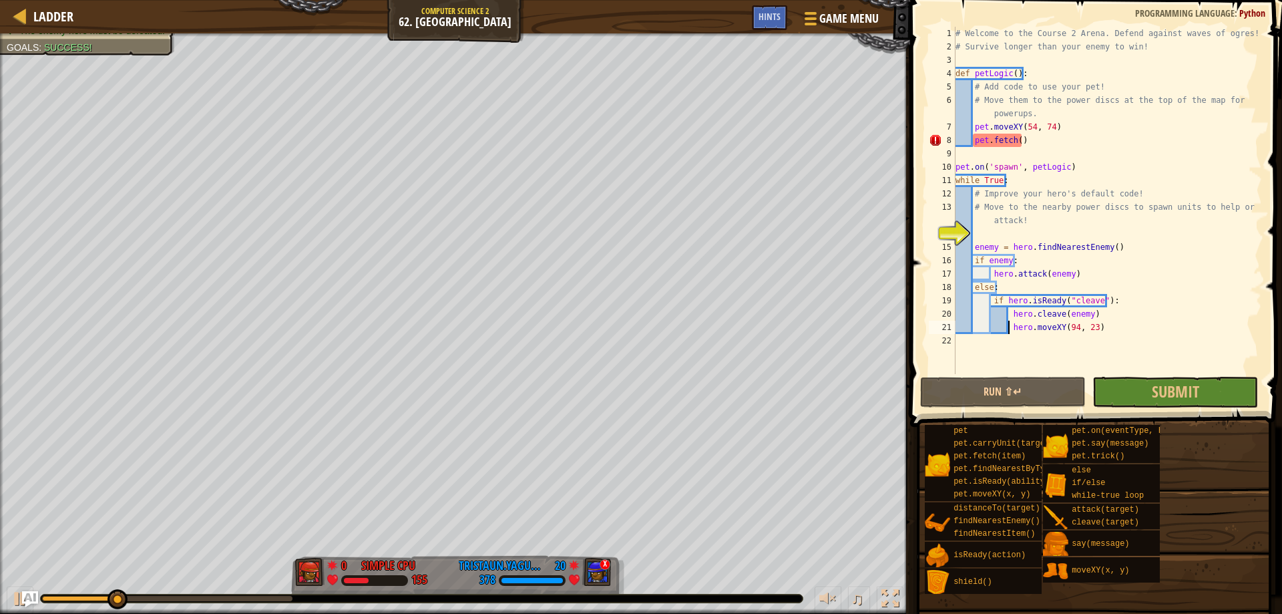
click at [1098, 302] on div "# Welcome to the Course 2 Arena. Defend against waves of ogres! # Survive longe…" at bounding box center [1107, 214] width 309 height 374
type textarea "if hero.isReady("cleave"):"
